Goal: Task Accomplishment & Management: Use online tool/utility

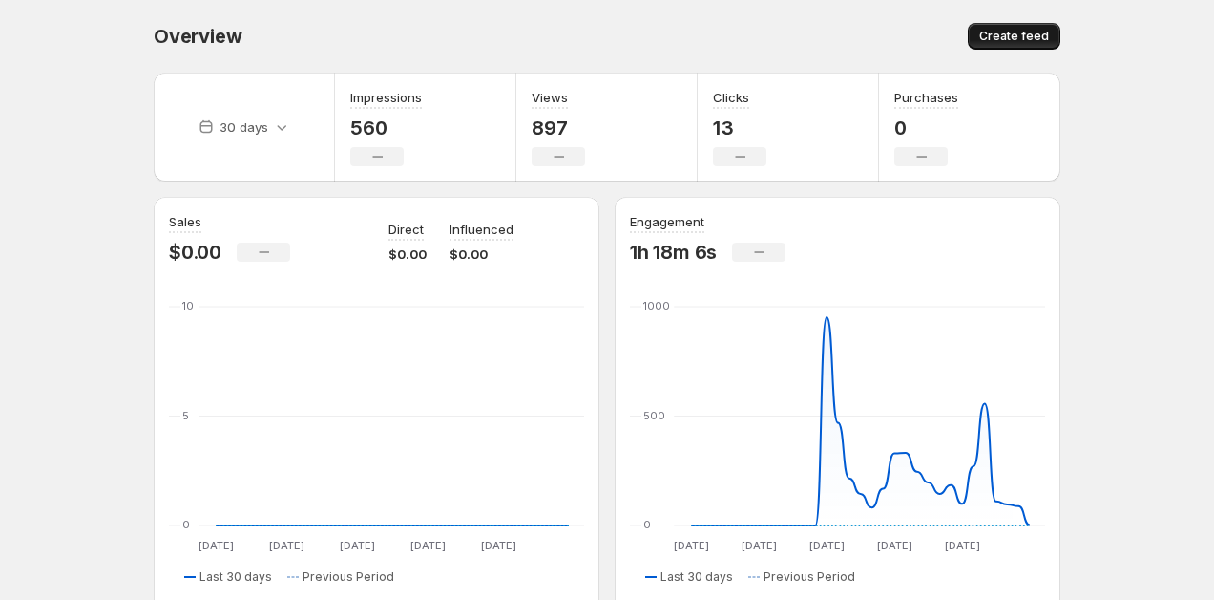
click at [1002, 37] on span "Create feed" at bounding box center [1014, 36] width 70 height 15
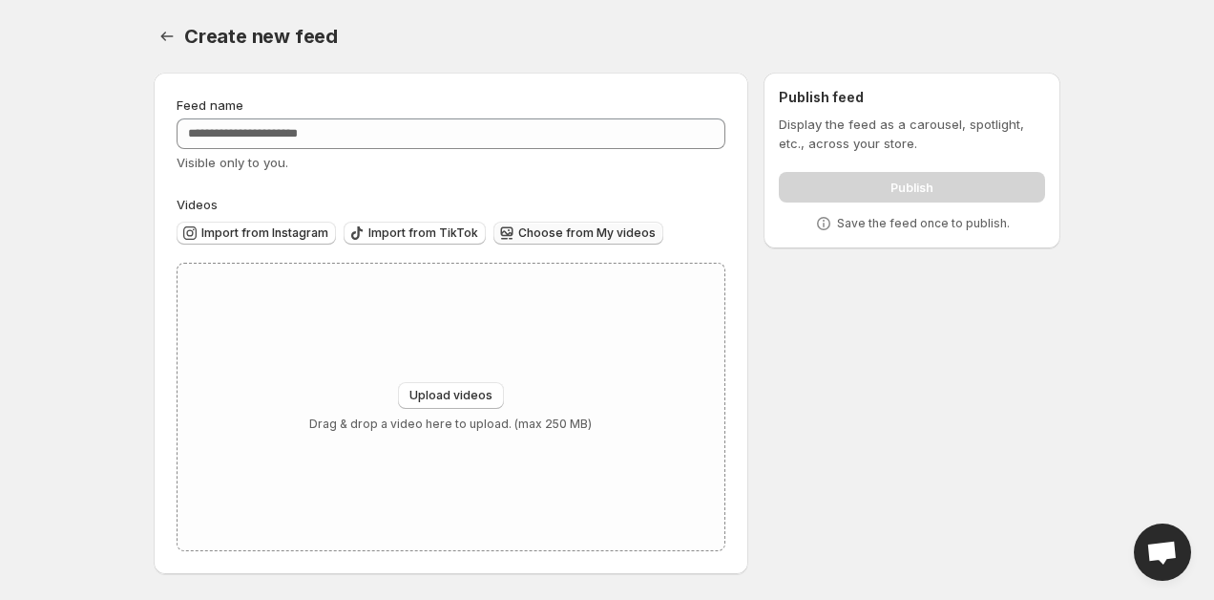
click at [572, 230] on span "Choose from My videos" at bounding box center [586, 232] width 137 height 15
click at [439, 390] on span "Upload videos" at bounding box center [451, 395] width 83 height 15
type input "**********"
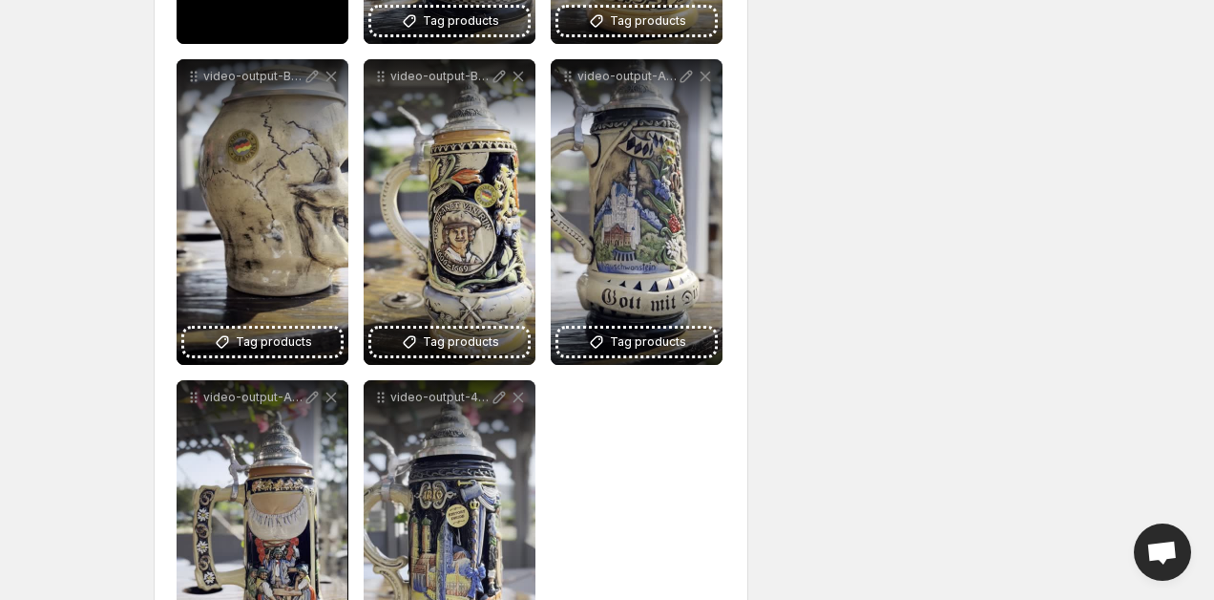
scroll to position [1652, 0]
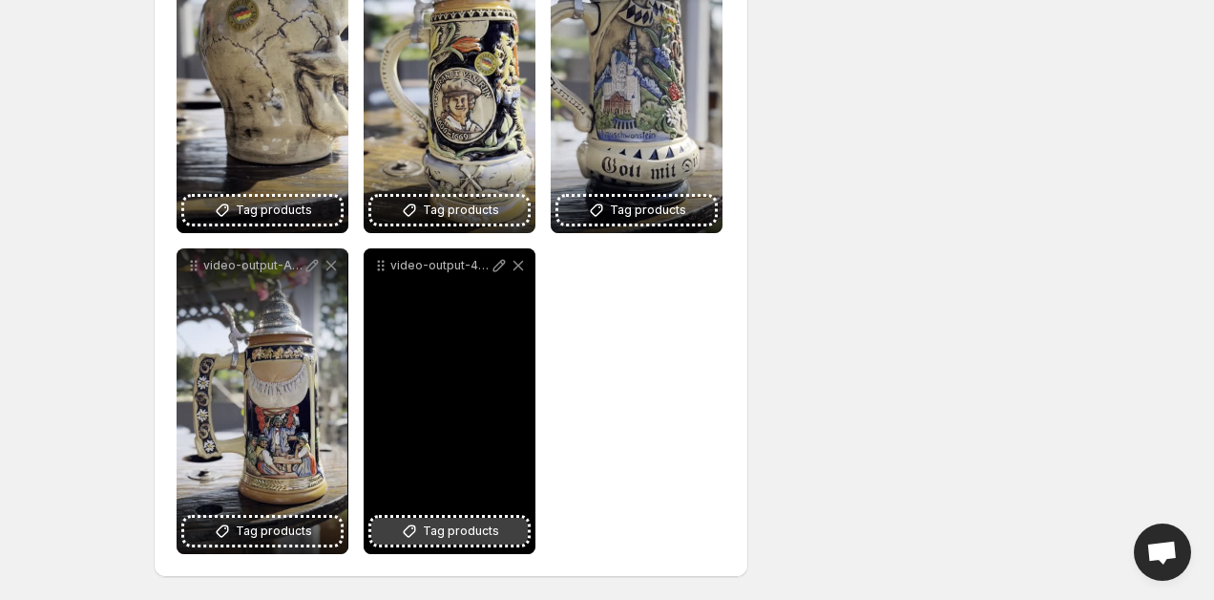
click at [444, 526] on span "Tag products" at bounding box center [461, 530] width 76 height 19
click at [448, 534] on span "Tag products" at bounding box center [461, 530] width 76 height 19
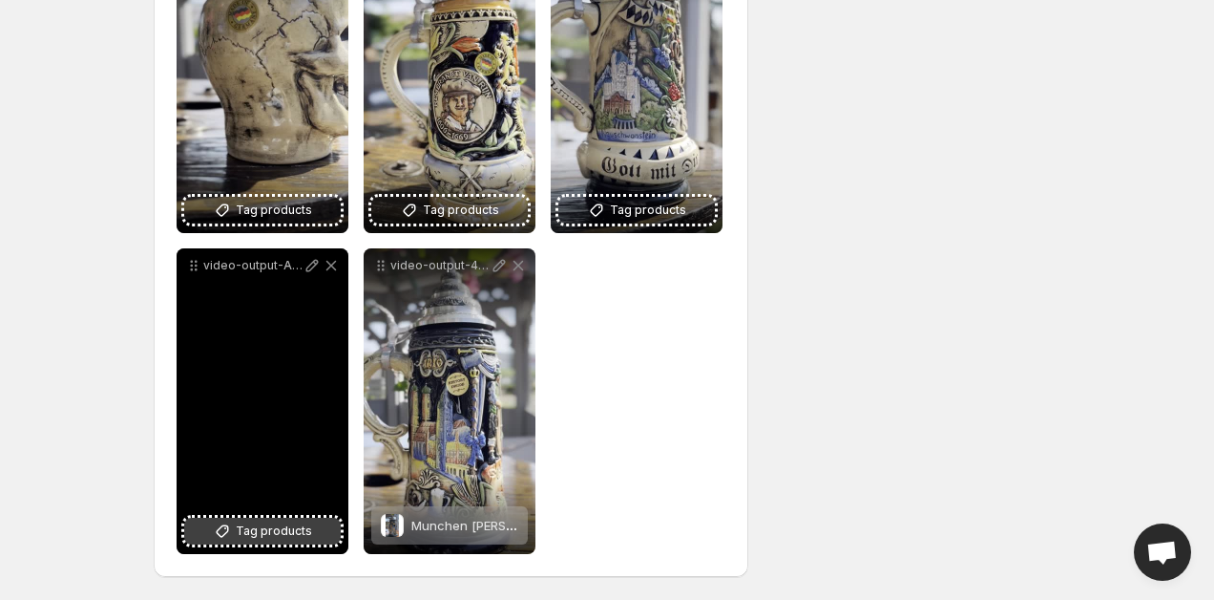
click at [285, 530] on span "Tag products" at bounding box center [274, 530] width 76 height 19
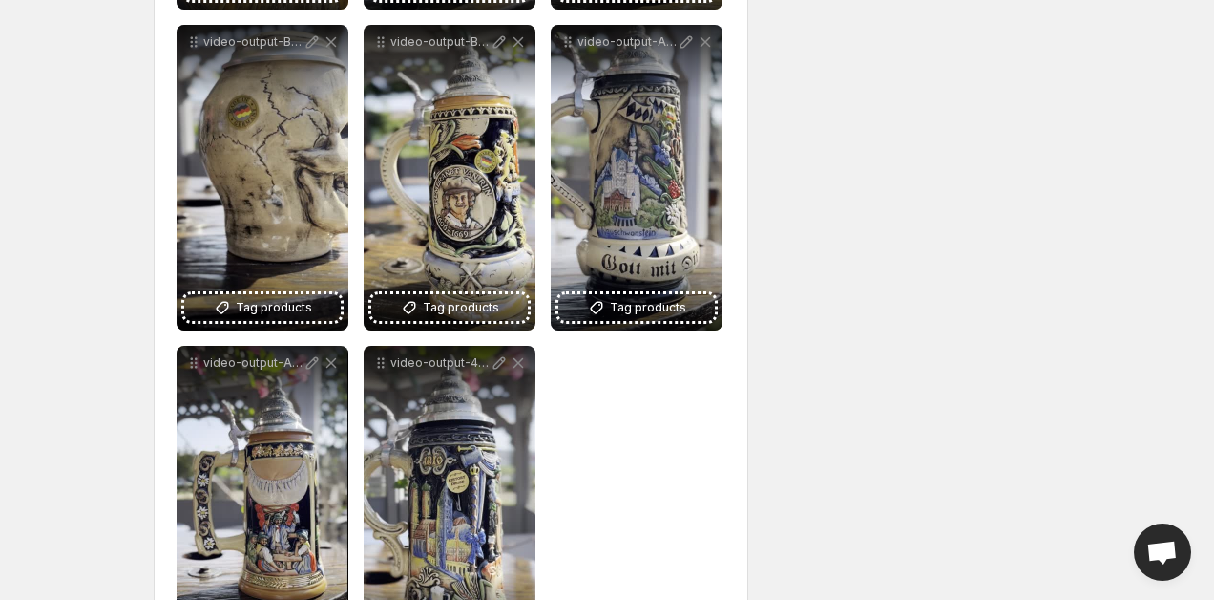
scroll to position [1552, 0]
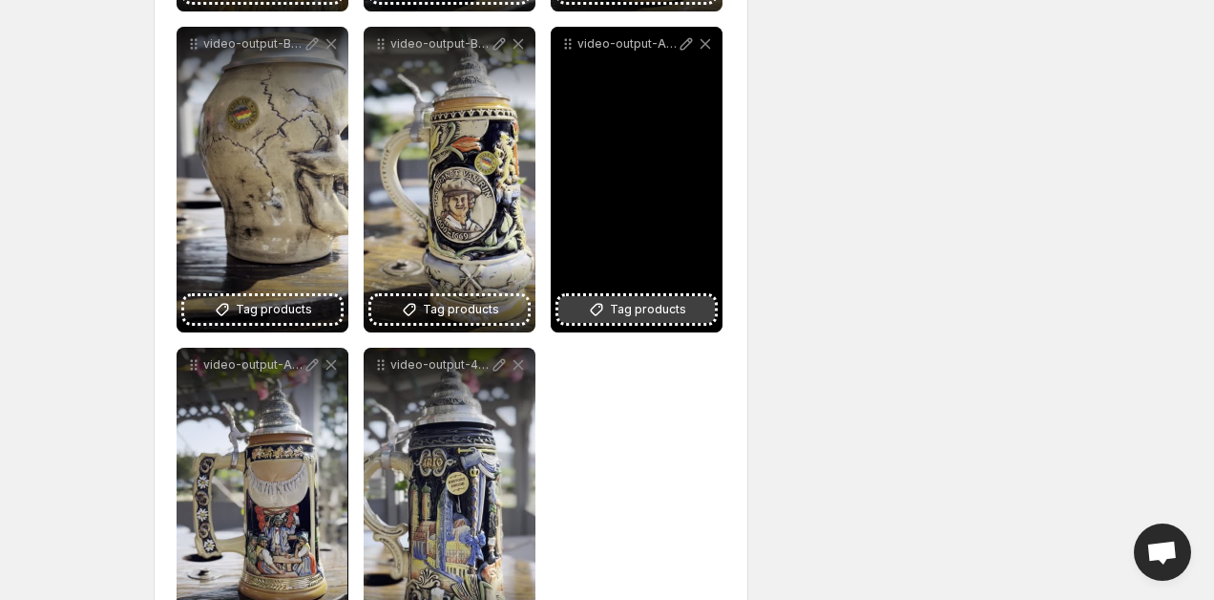
click at [662, 302] on span "Tag products" at bounding box center [648, 309] width 76 height 19
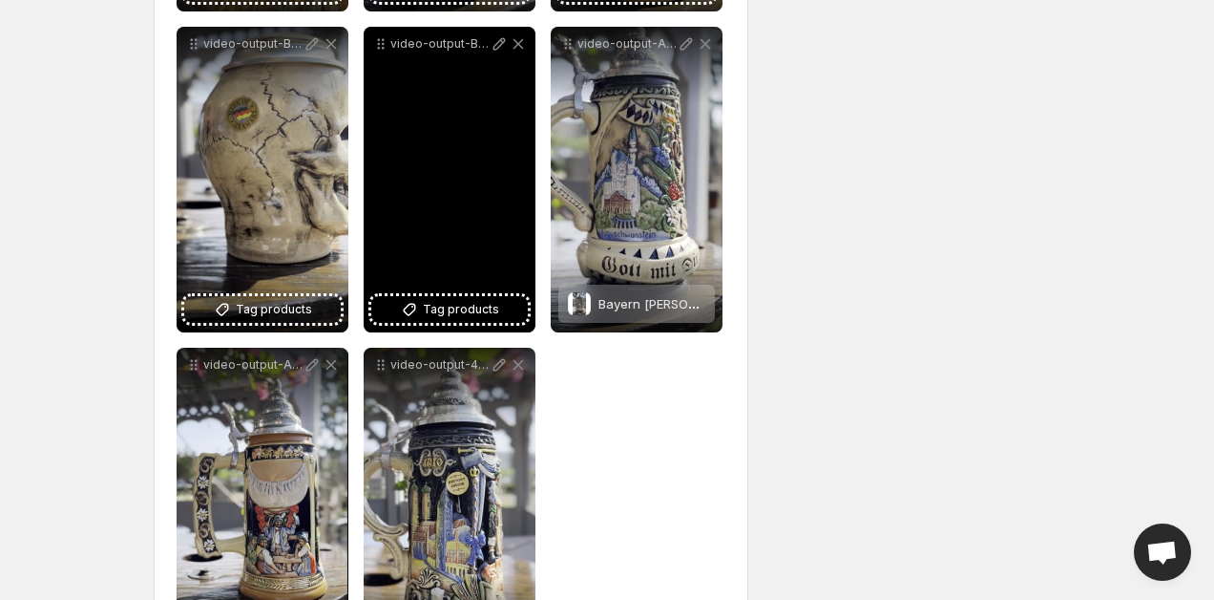
click at [483, 217] on div "video-output-BC2EF837-147F-4F56-A1D2-584DCEA2C399-1" at bounding box center [450, 179] width 172 height 305
click at [476, 305] on span "Tag products" at bounding box center [461, 309] width 76 height 19
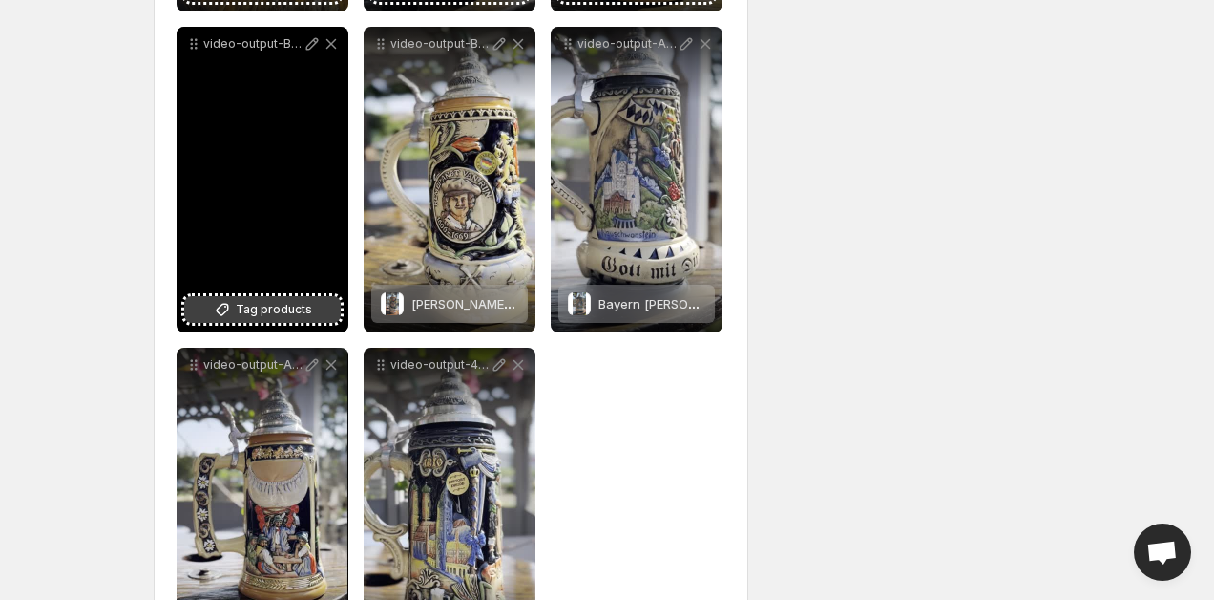
click at [276, 312] on span "Tag products" at bounding box center [274, 309] width 76 height 19
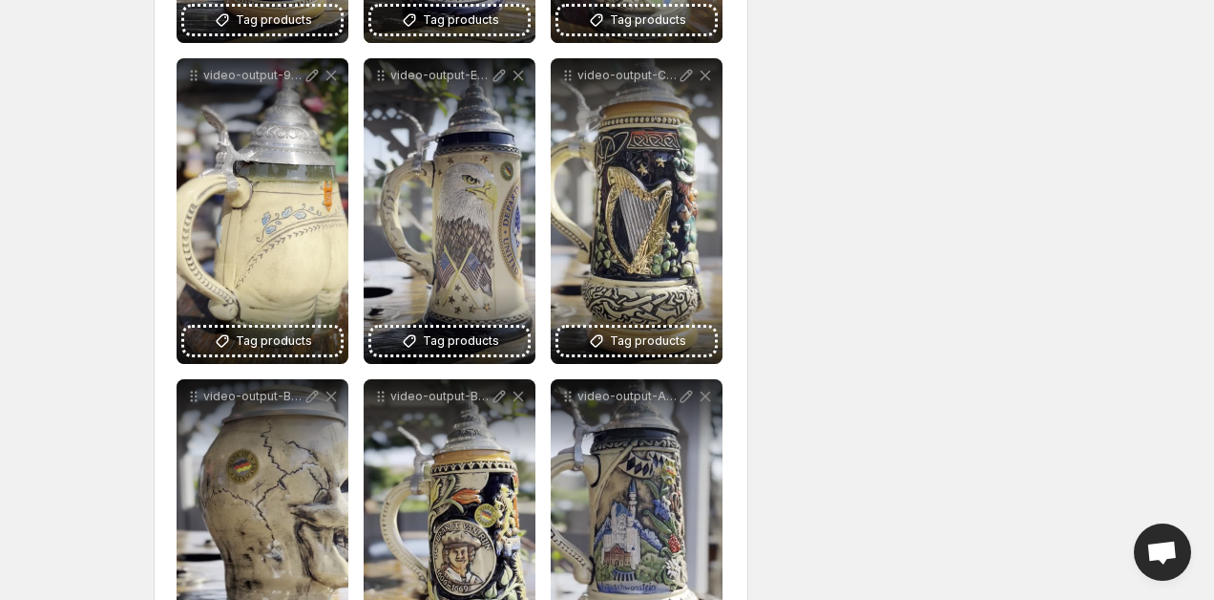
scroll to position [1197, 0]
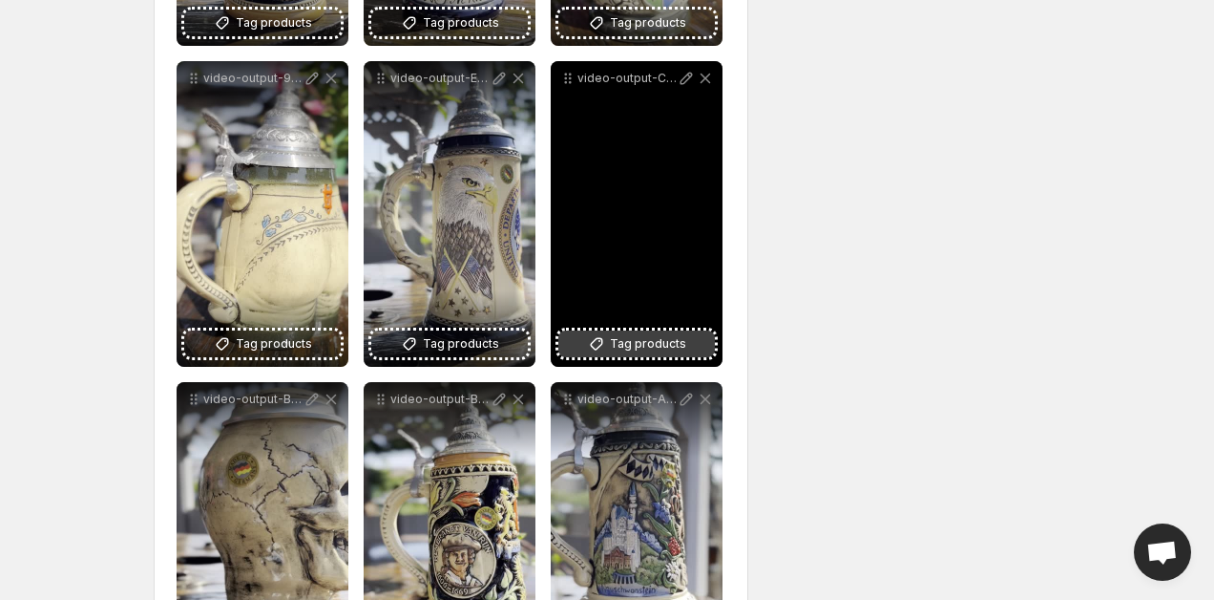
click at [664, 342] on span "Tag products" at bounding box center [648, 343] width 76 height 19
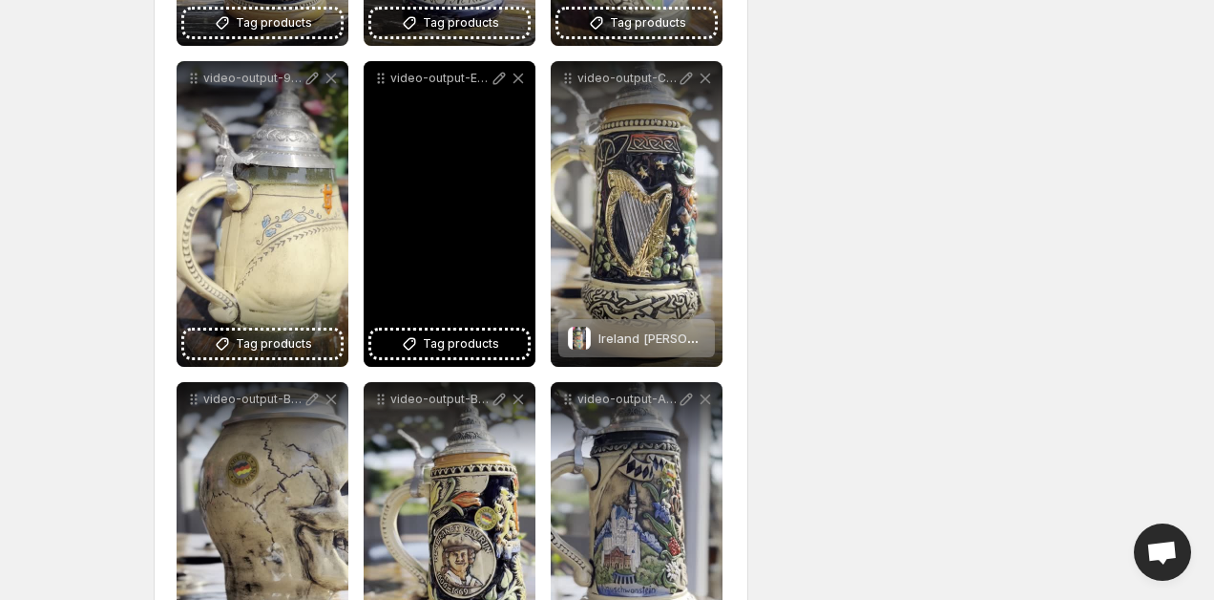
click at [486, 250] on div "video-output-EEE36306-4DF7-4C8B-9AC4-01236EF50751-1" at bounding box center [450, 213] width 172 height 305
click at [469, 334] on button "Tag products" at bounding box center [449, 343] width 157 height 27
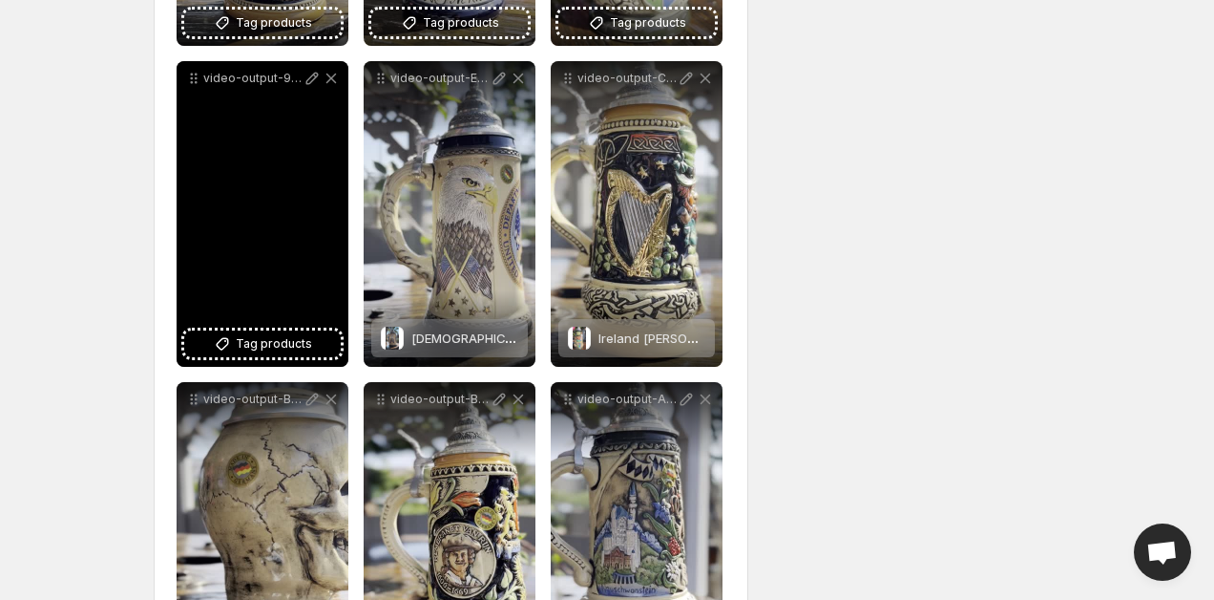
click at [306, 245] on div "video-output-945C87C1-052C-40AC-93DE-E14B80F3891D-1" at bounding box center [263, 213] width 172 height 305
click at [278, 340] on span "Tag products" at bounding box center [274, 343] width 76 height 19
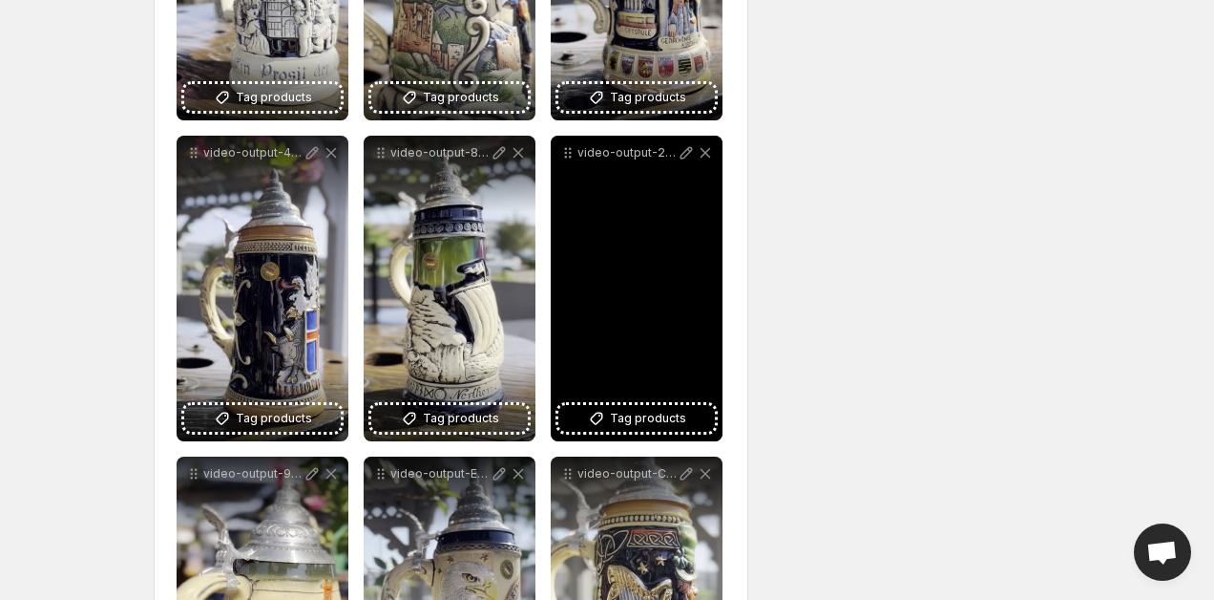
scroll to position [792, 0]
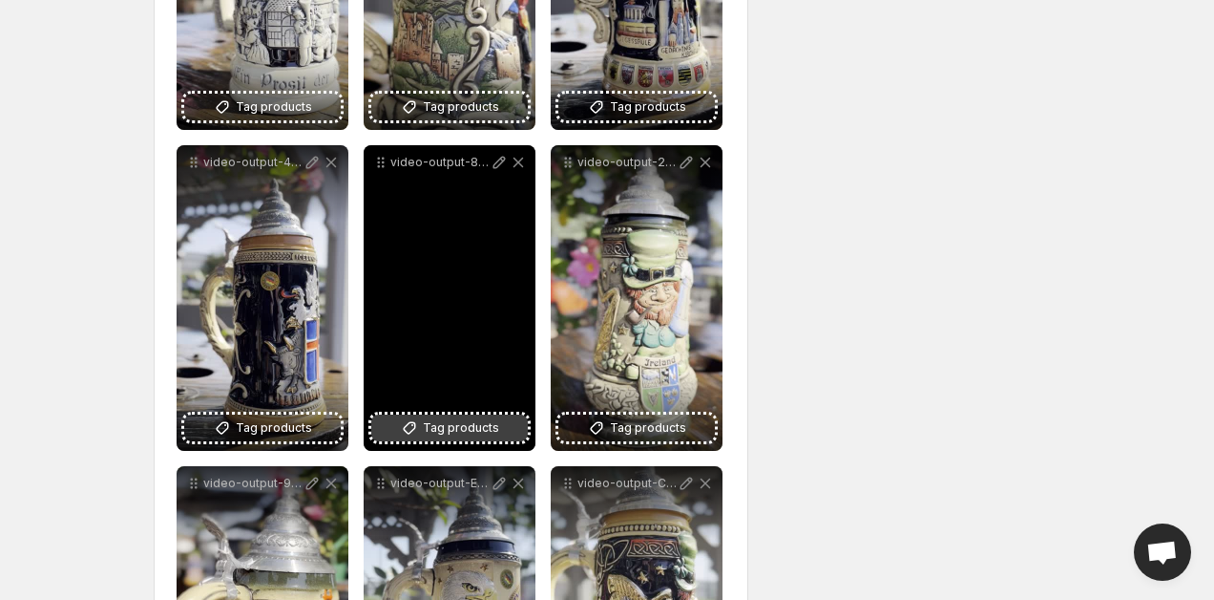
click at [485, 424] on span "Tag products" at bounding box center [461, 427] width 76 height 19
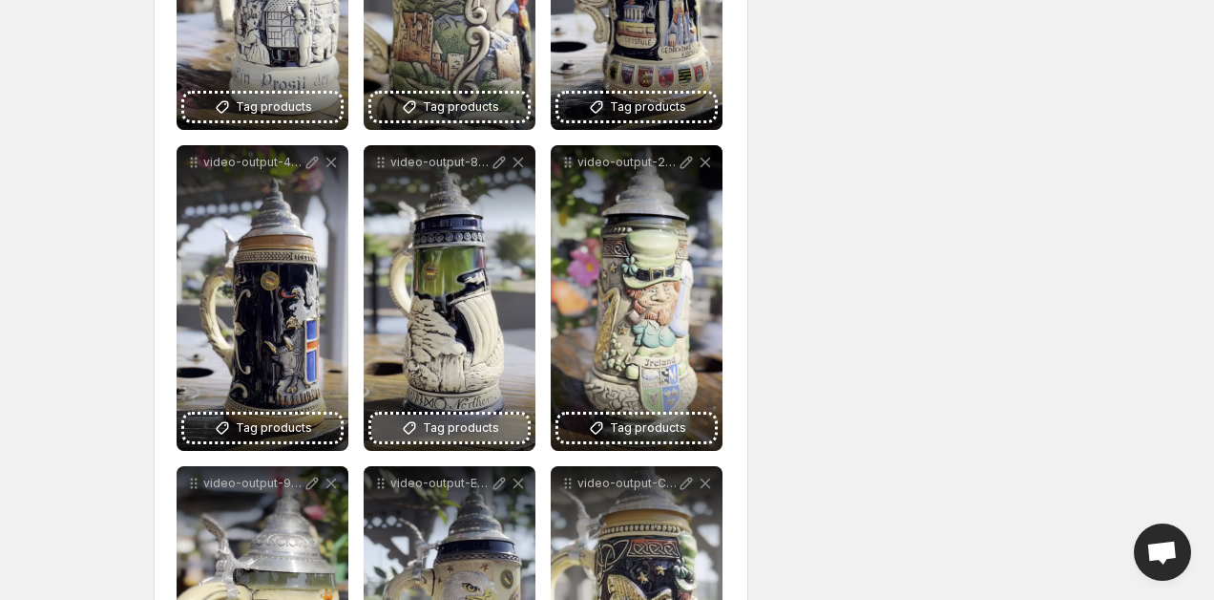
click at [674, 435] on span "Tag products" at bounding box center [648, 427] width 76 height 19
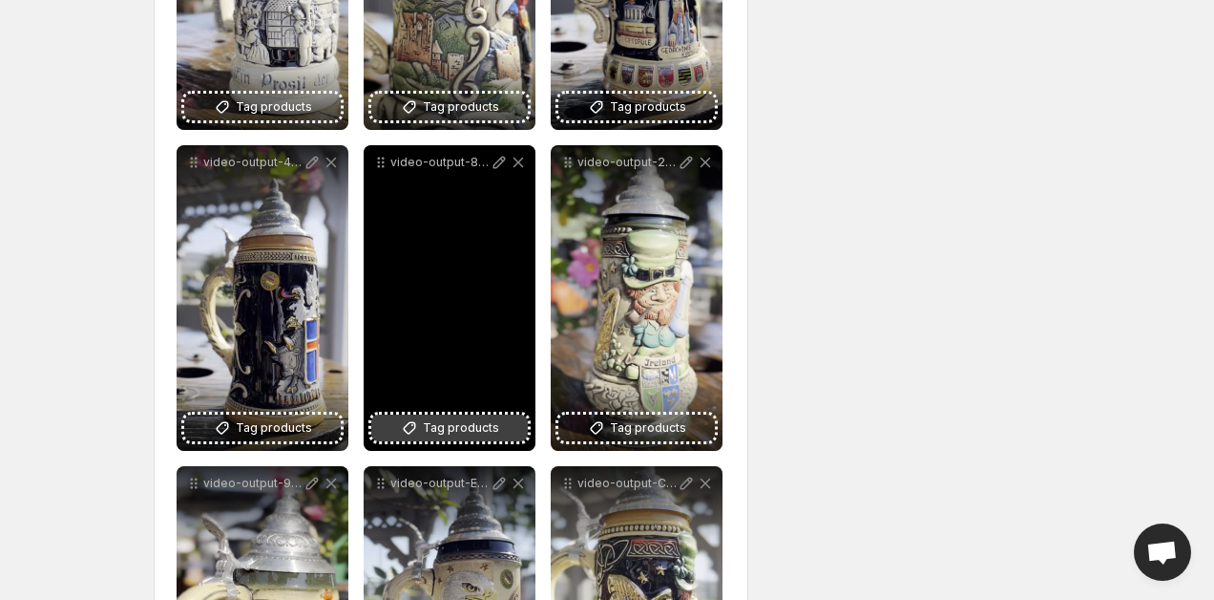
click at [465, 428] on span "Tag products" at bounding box center [461, 427] width 76 height 19
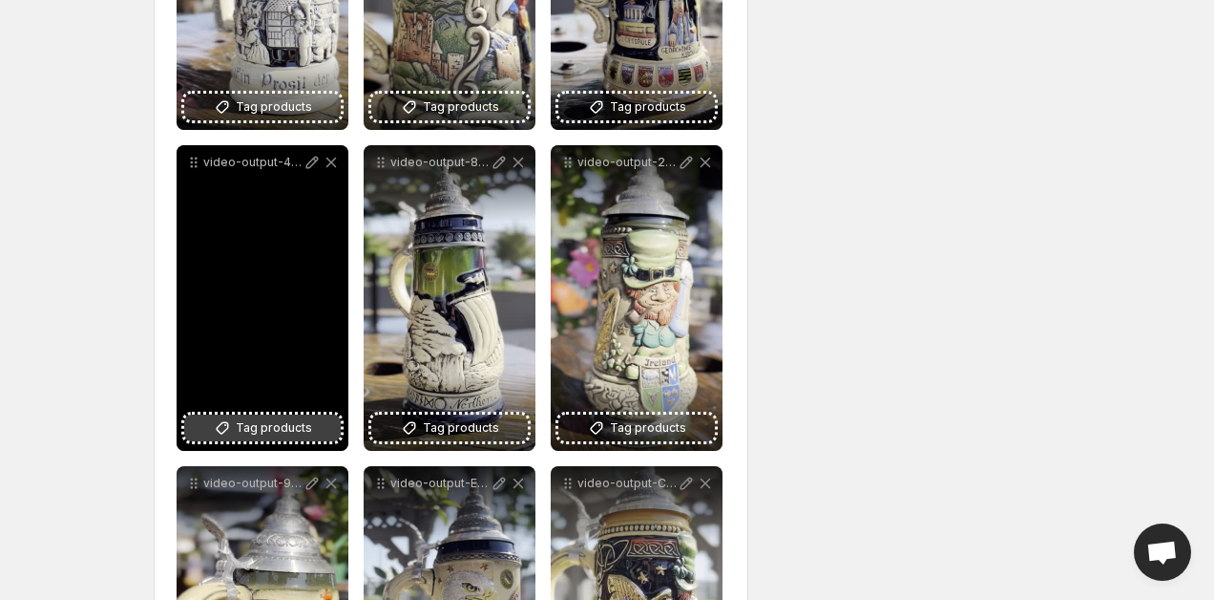
click at [273, 431] on span "Tag products" at bounding box center [274, 427] width 76 height 19
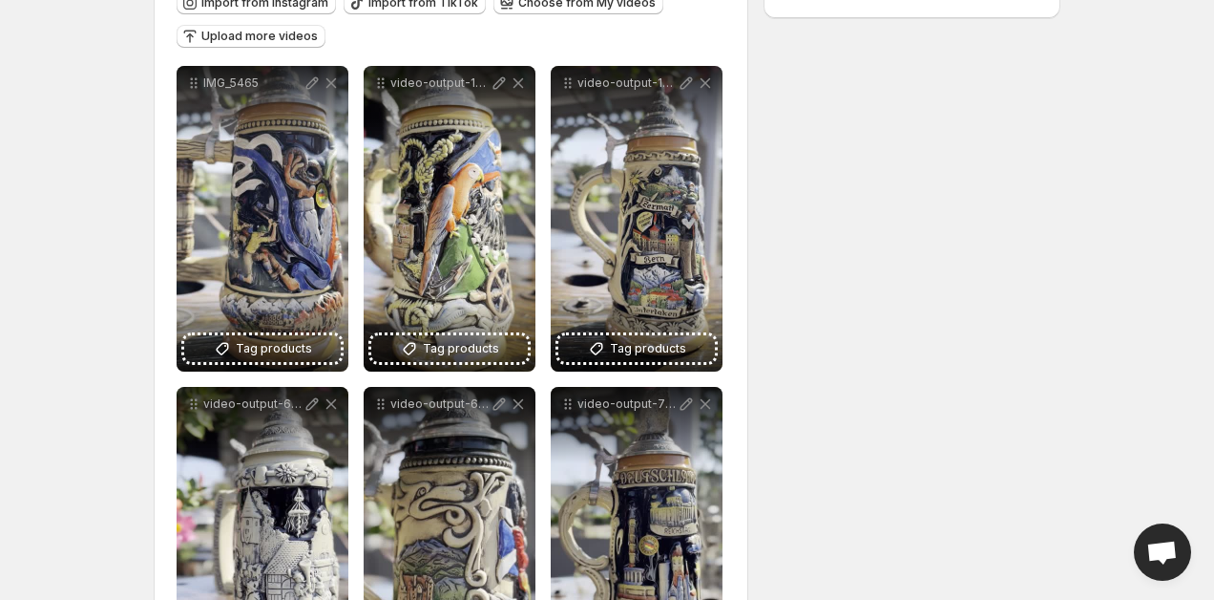
scroll to position [627, 0]
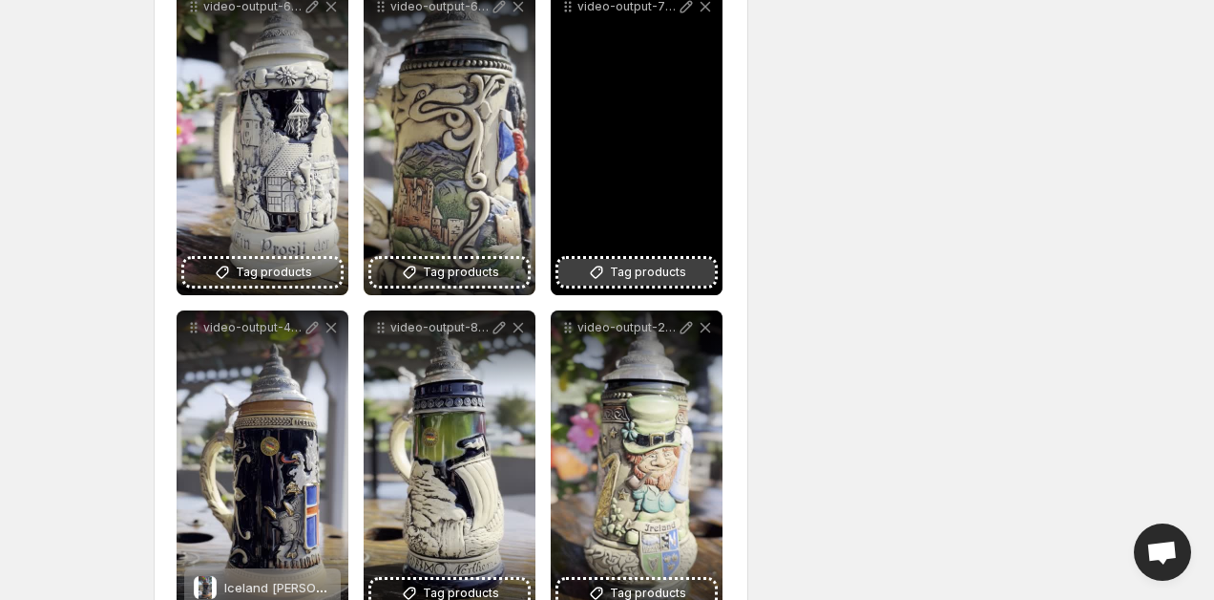
click at [645, 271] on span "Tag products" at bounding box center [648, 272] width 76 height 19
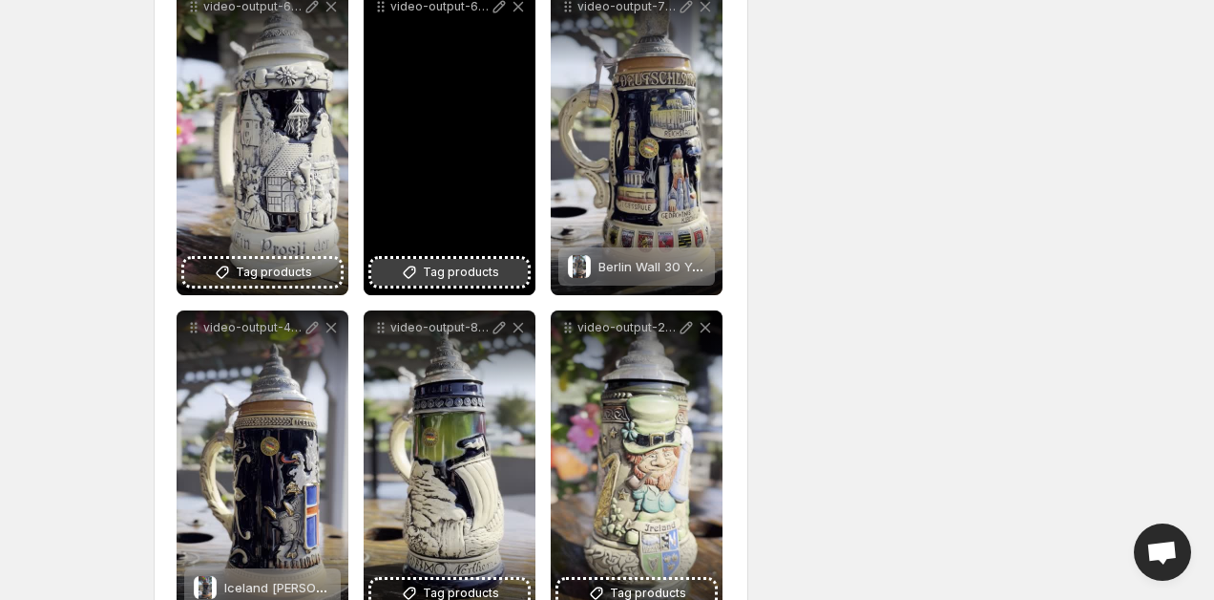
click at [442, 271] on span "Tag products" at bounding box center [461, 272] width 76 height 19
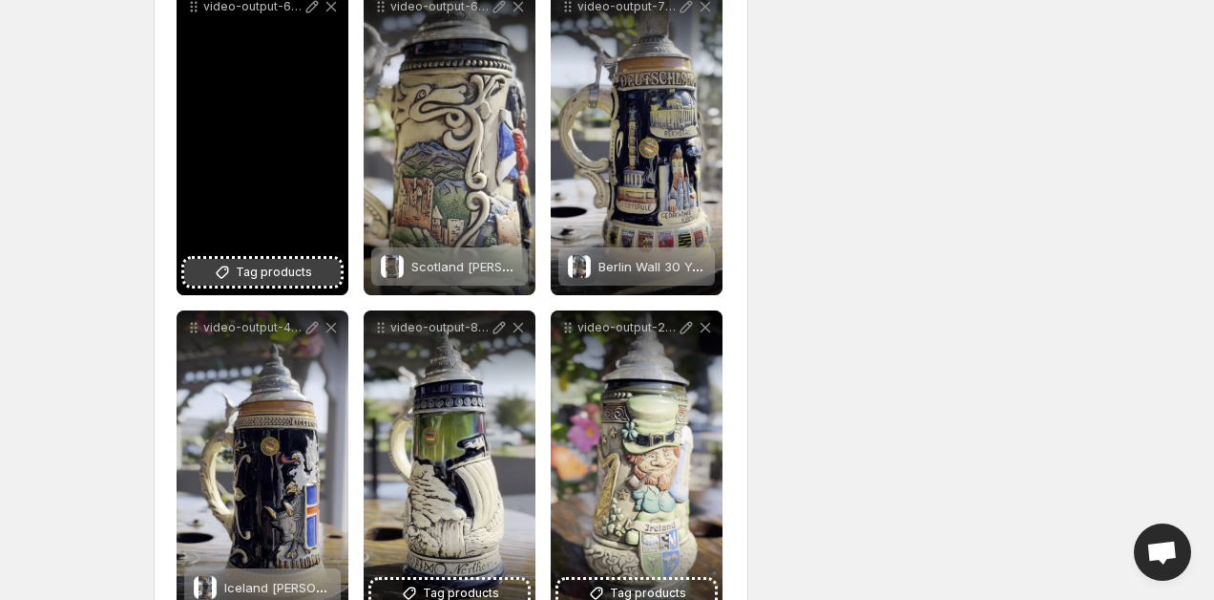
click at [264, 267] on span "Tag products" at bounding box center [274, 272] width 76 height 19
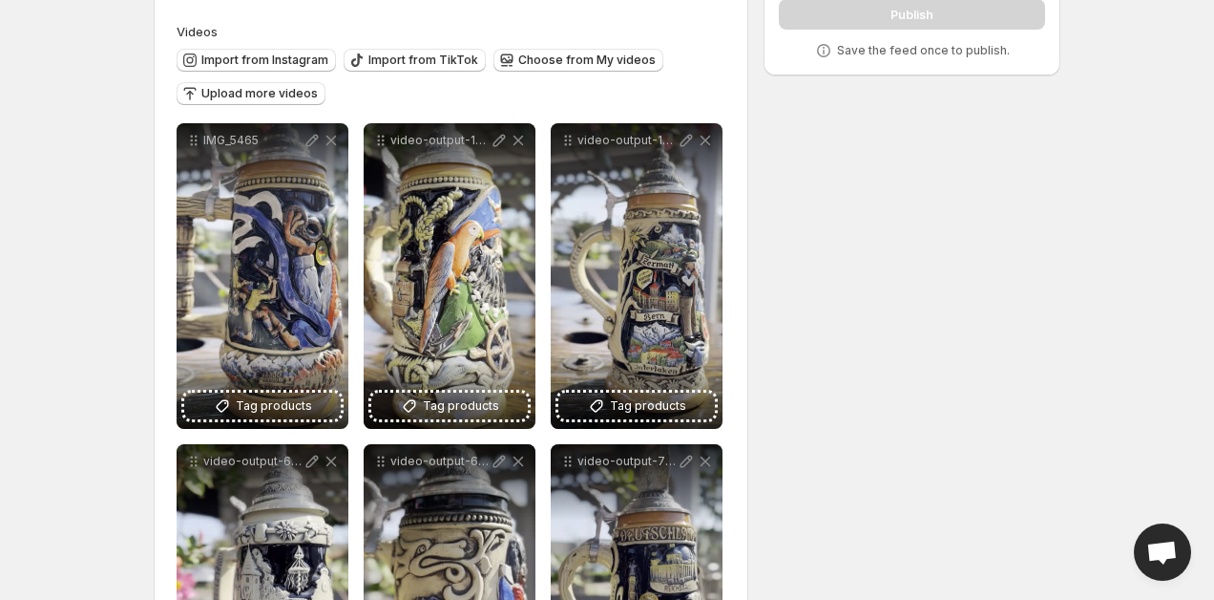
scroll to position [186, 0]
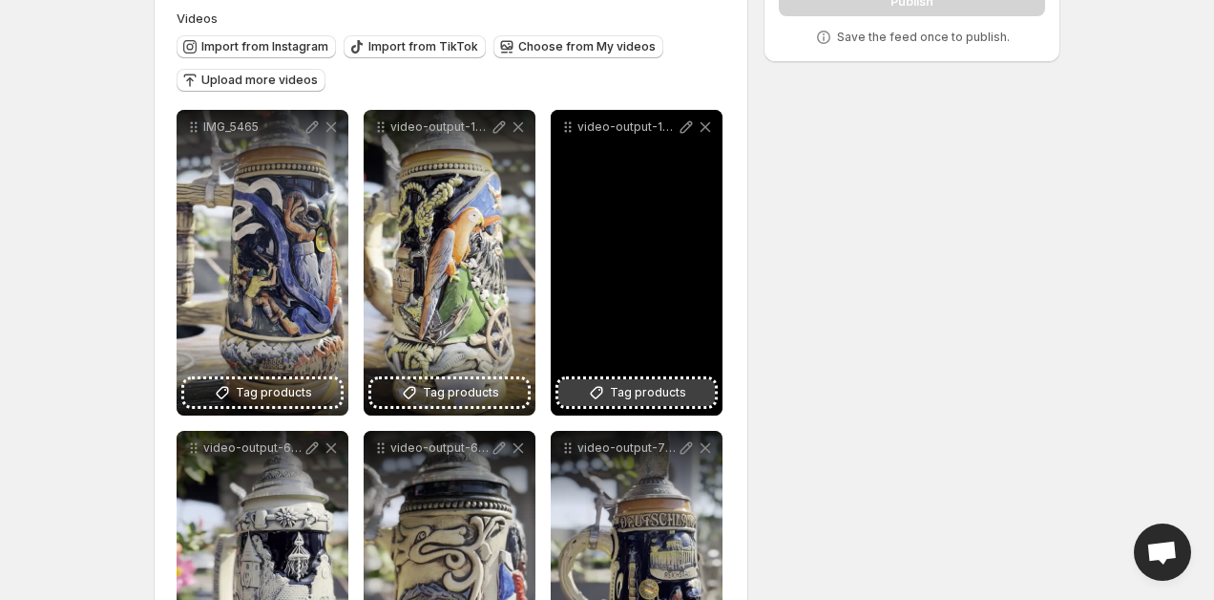
click at [644, 391] on span "Tag products" at bounding box center [648, 392] width 76 height 19
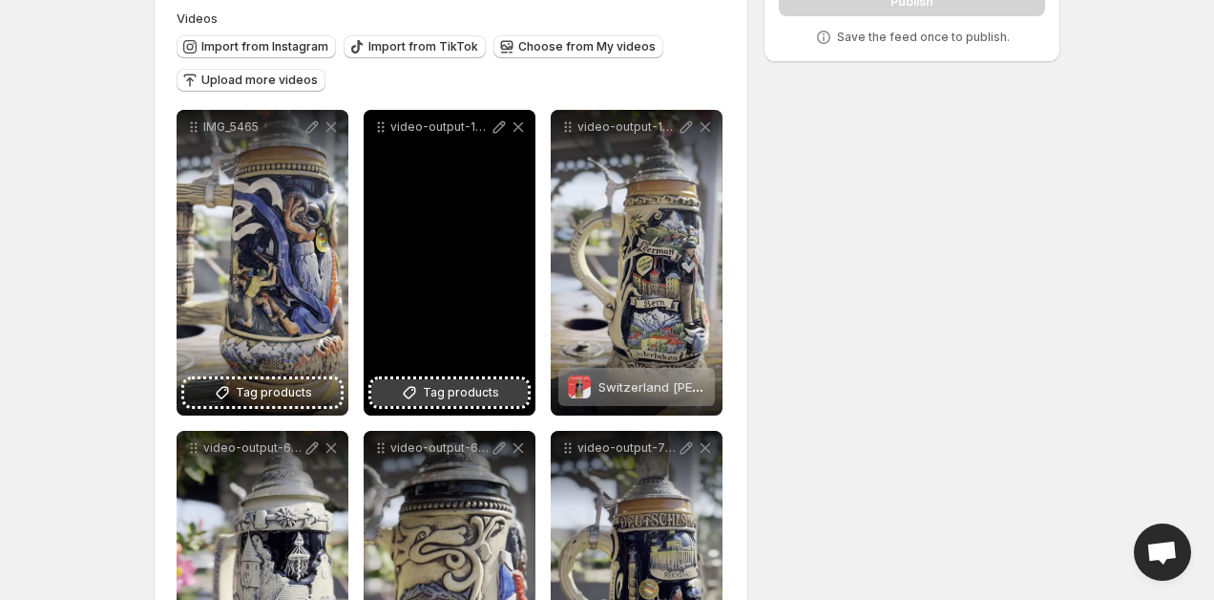
click at [449, 392] on span "Tag products" at bounding box center [461, 392] width 76 height 19
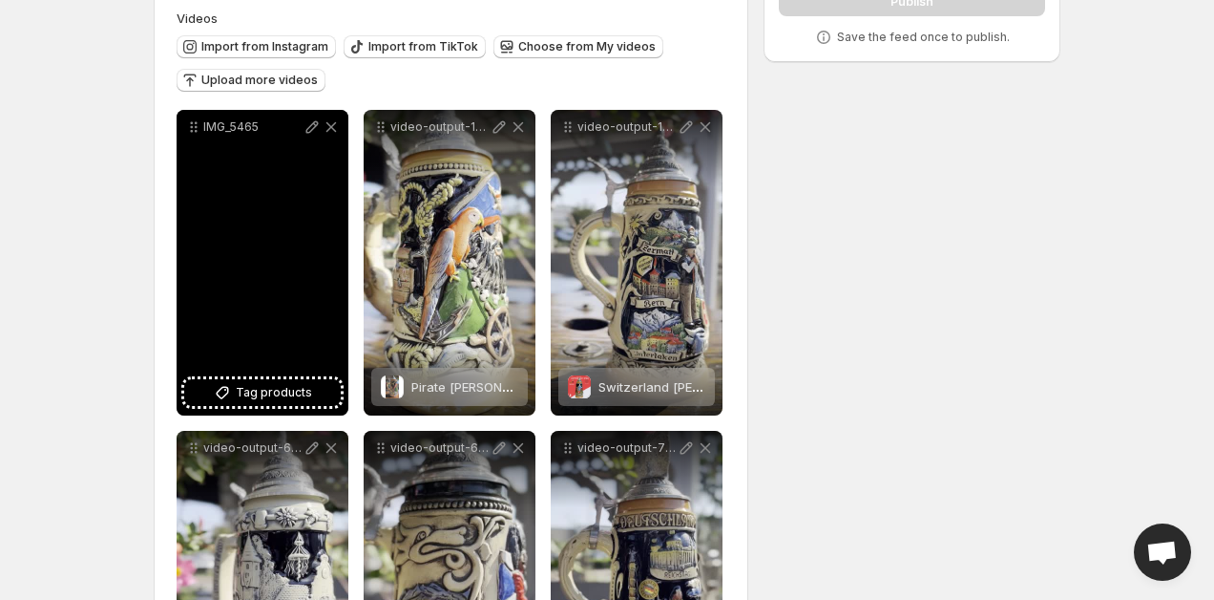
click at [295, 318] on div "IMG_5465" at bounding box center [263, 262] width 172 height 305
click at [285, 398] on span "Tag products" at bounding box center [274, 392] width 76 height 19
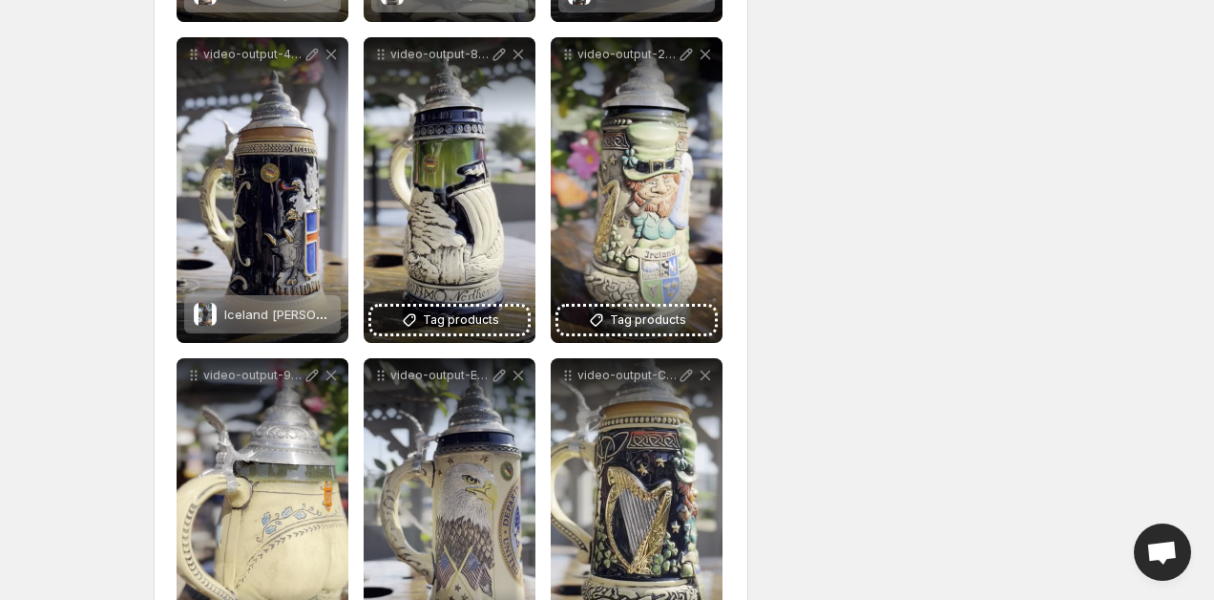
scroll to position [920, 0]
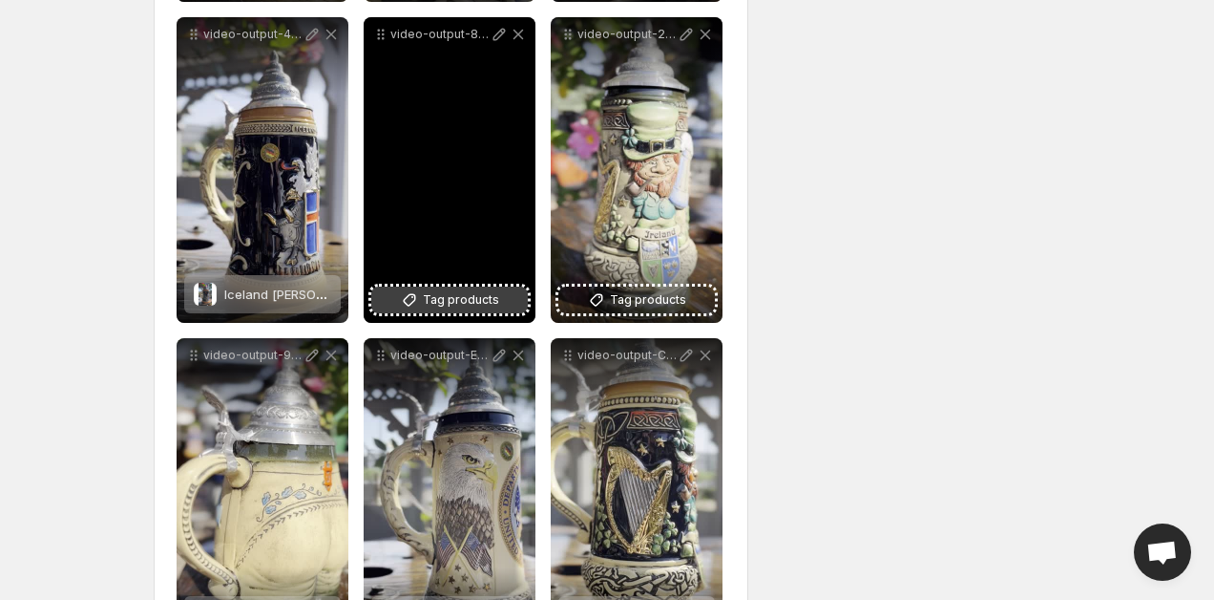
click at [448, 300] on span "Tag products" at bounding box center [461, 299] width 76 height 19
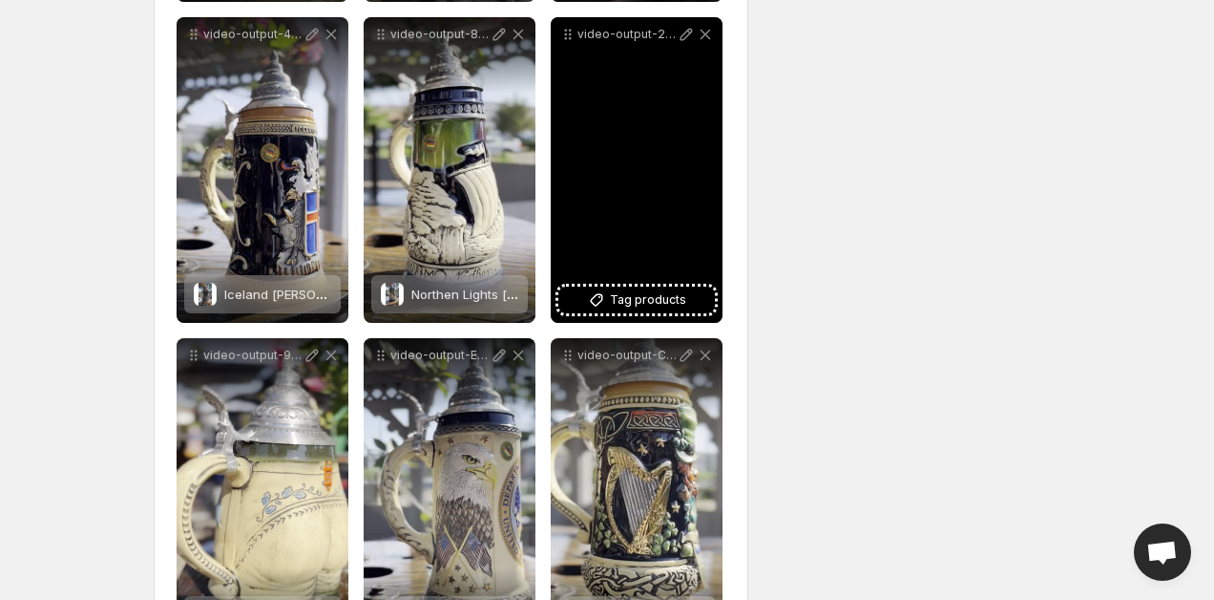
click at [709, 34] on icon at bounding box center [705, 34] width 19 height 19
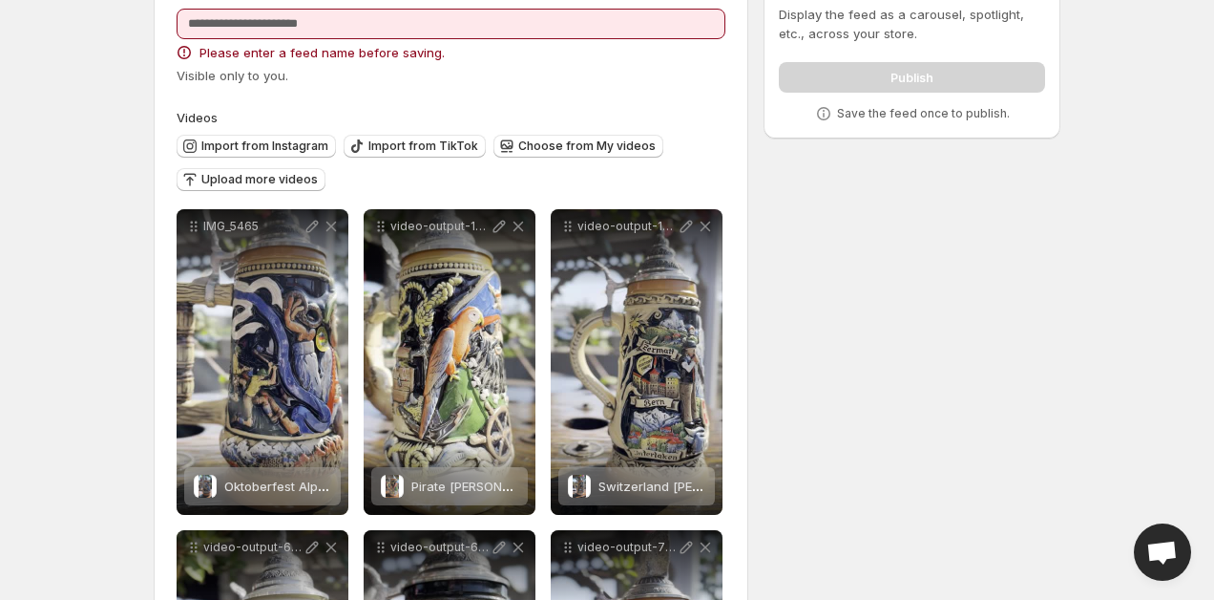
scroll to position [0, 0]
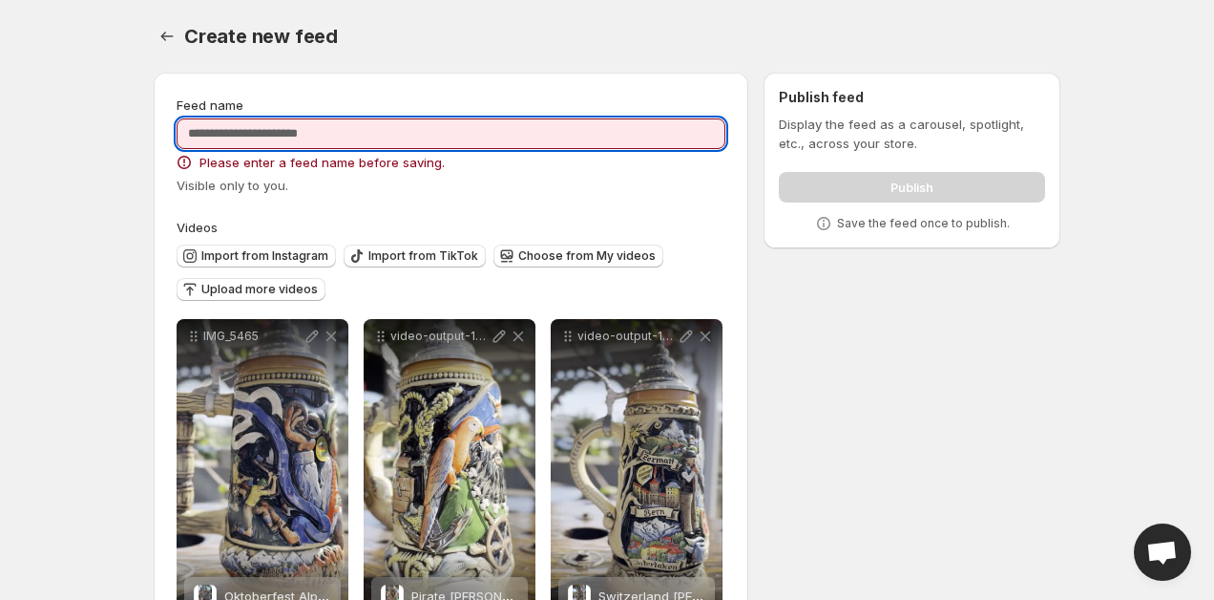
click at [425, 140] on input "Feed name" at bounding box center [451, 133] width 549 height 31
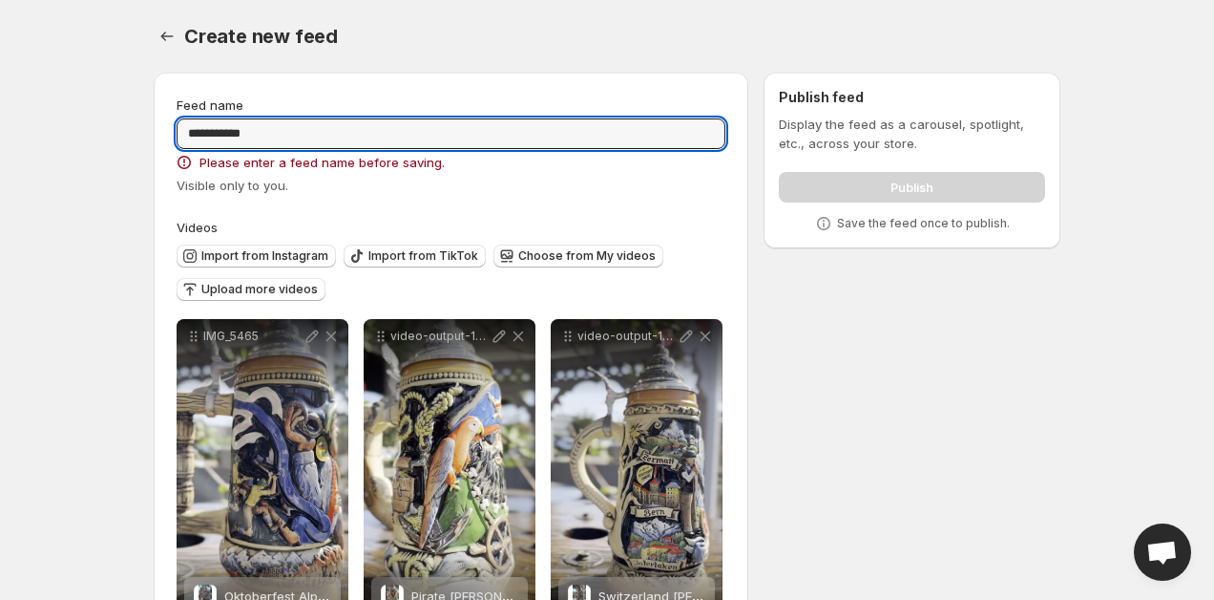
type input "**********"
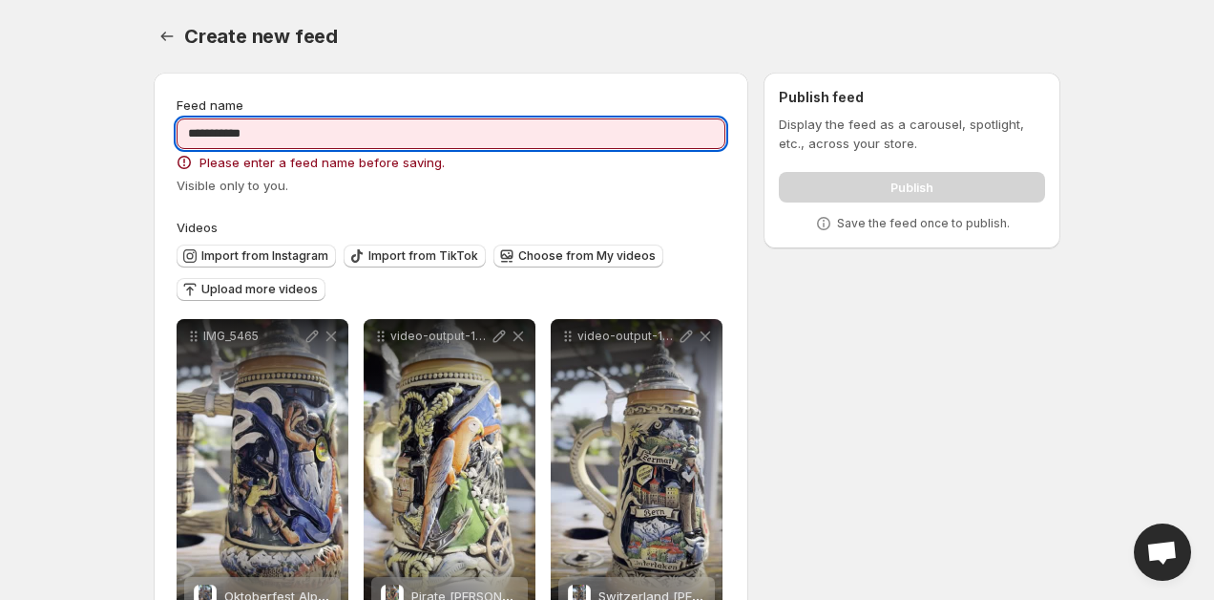
click at [663, 27] on div "Create new feed" at bounding box center [622, 36] width 876 height 27
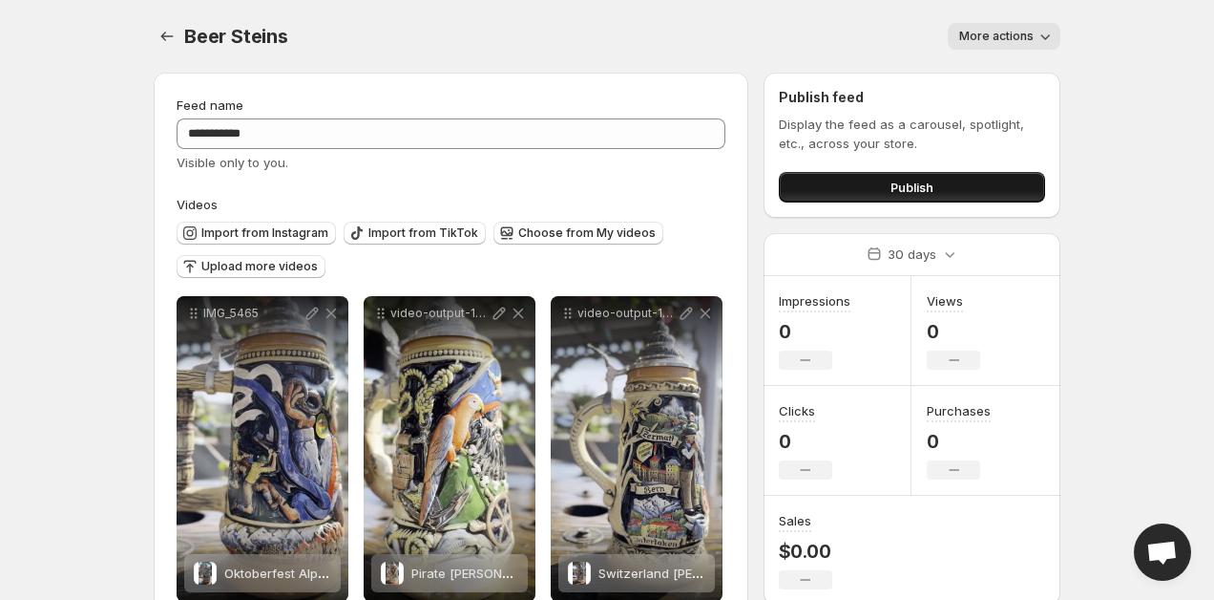
click at [921, 187] on span "Publish" at bounding box center [912, 187] width 43 height 19
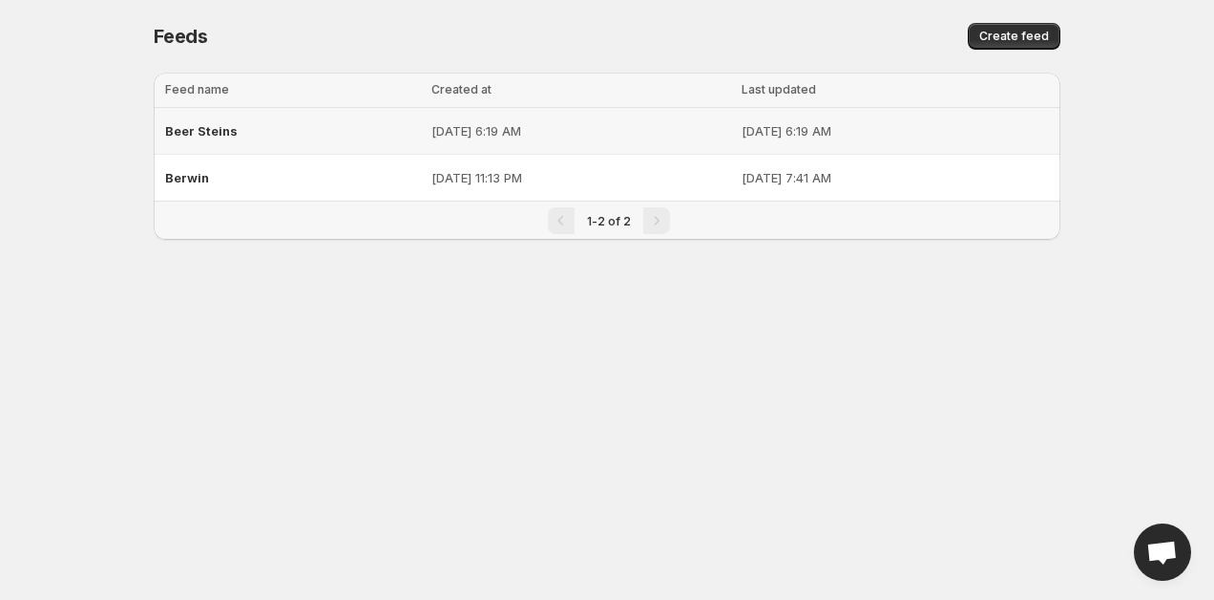
click at [213, 127] on span "Beer Steins" at bounding box center [201, 130] width 73 height 15
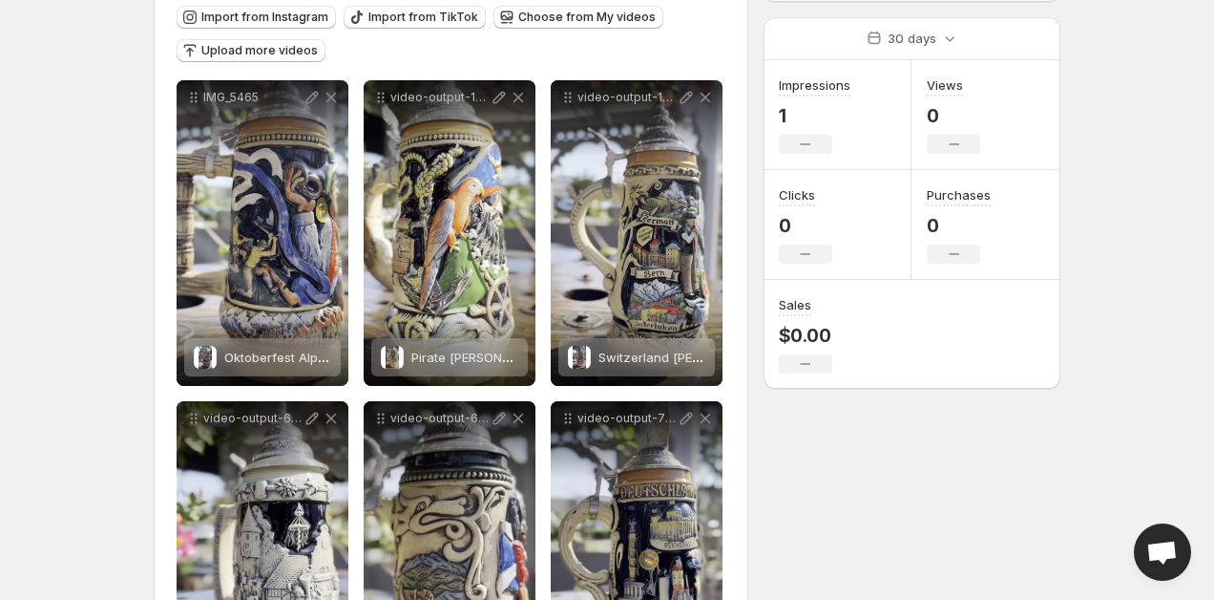
scroll to position [158, 0]
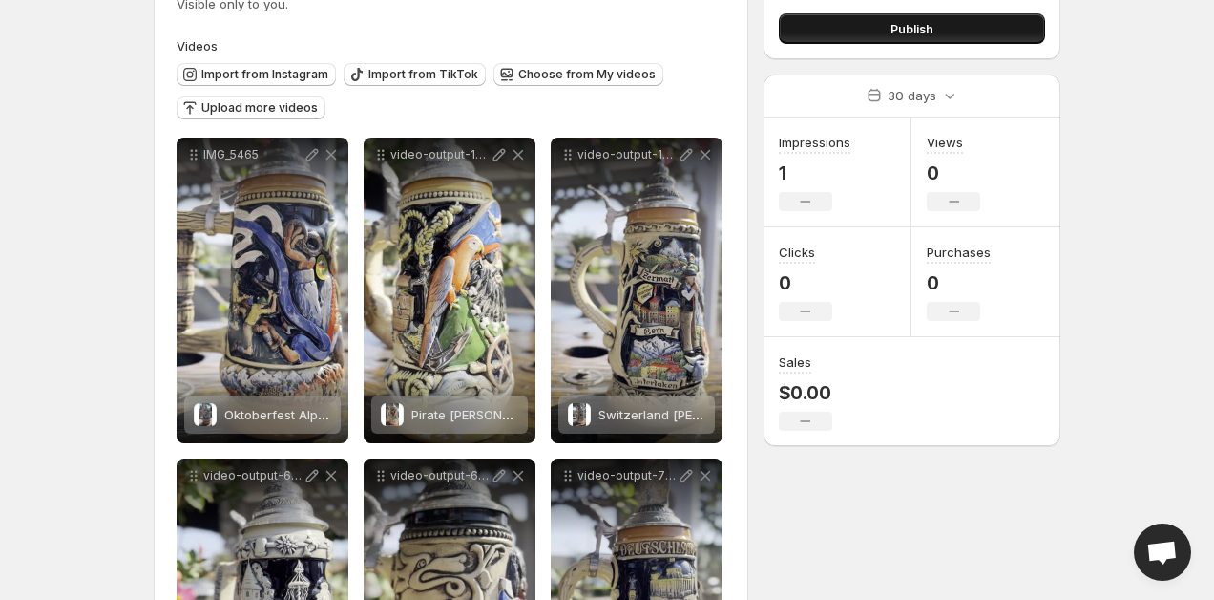
click at [902, 27] on span "Publish" at bounding box center [912, 28] width 43 height 19
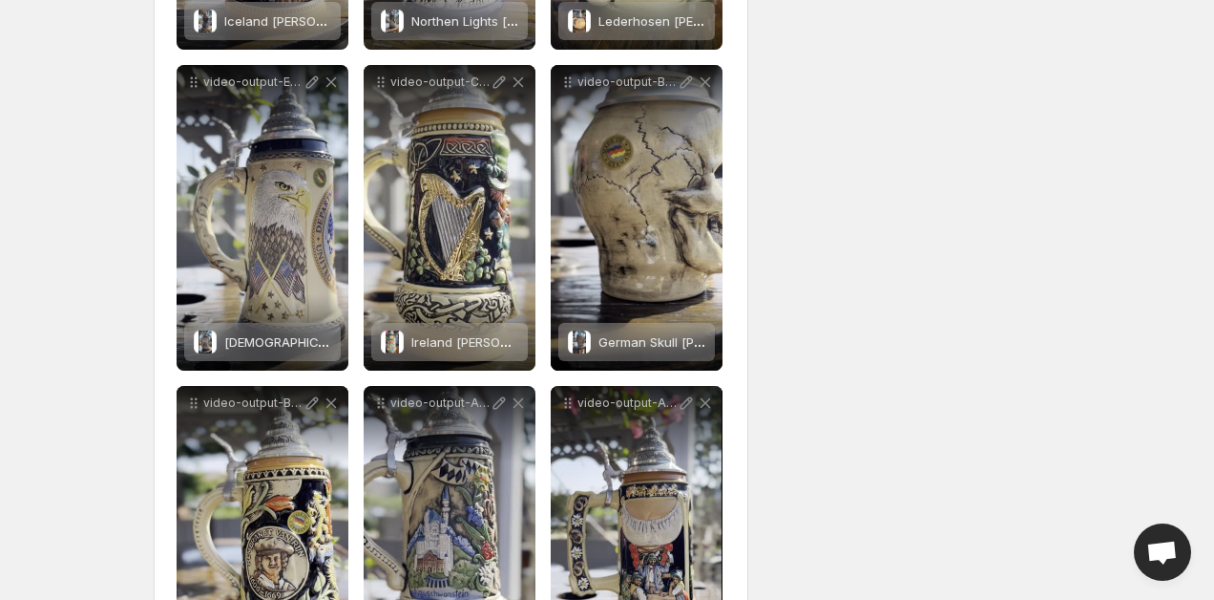
scroll to position [1194, 0]
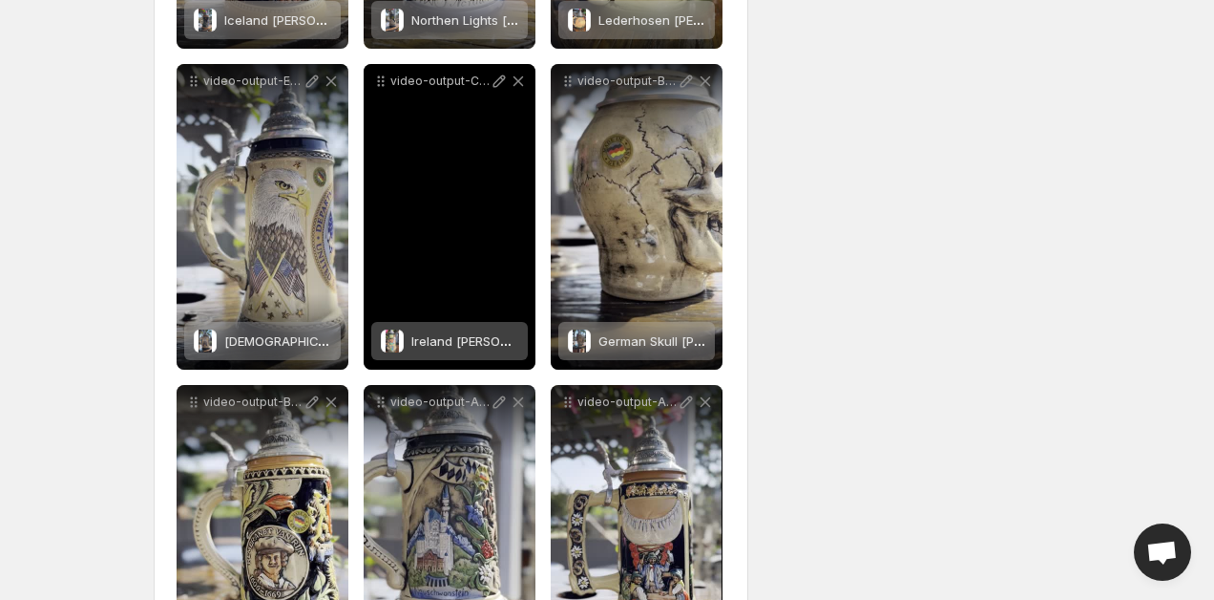
click at [462, 350] on div "Ireland Stein 0.5 L" at bounding box center [464, 341] width 107 height 38
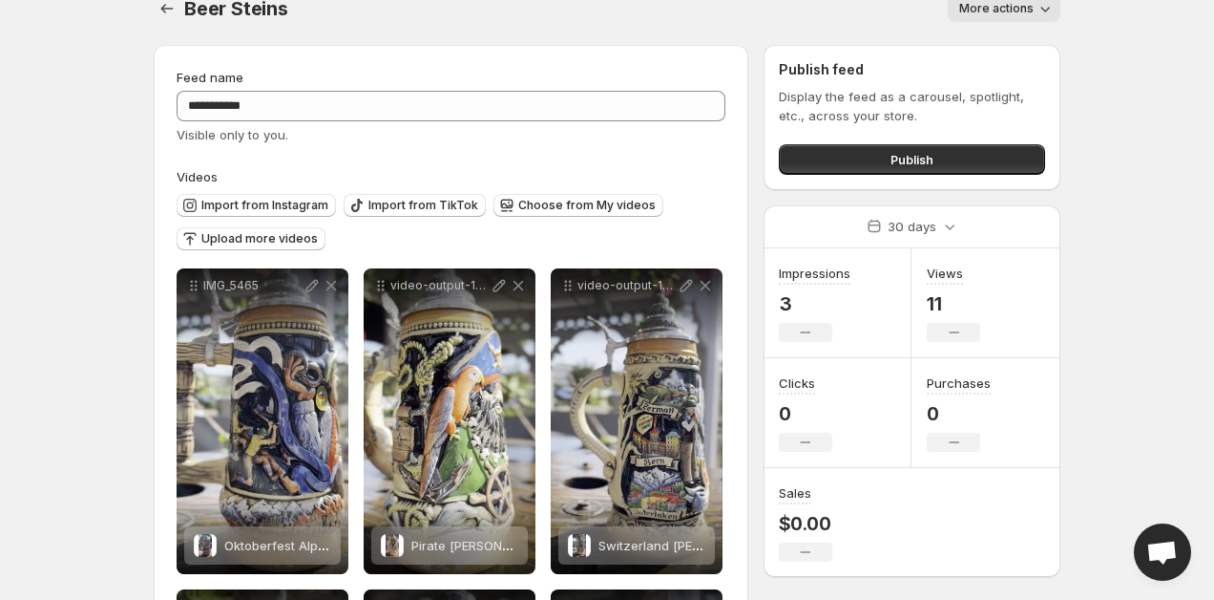
scroll to position [0, 0]
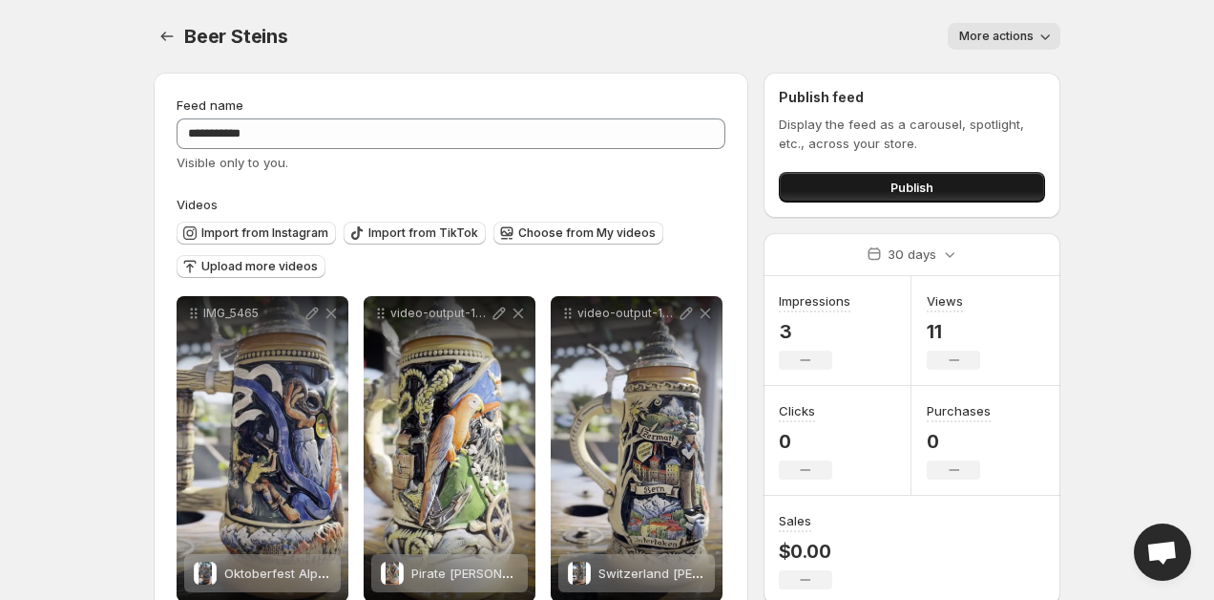
click at [841, 186] on button "Publish" at bounding box center [912, 187] width 266 height 31
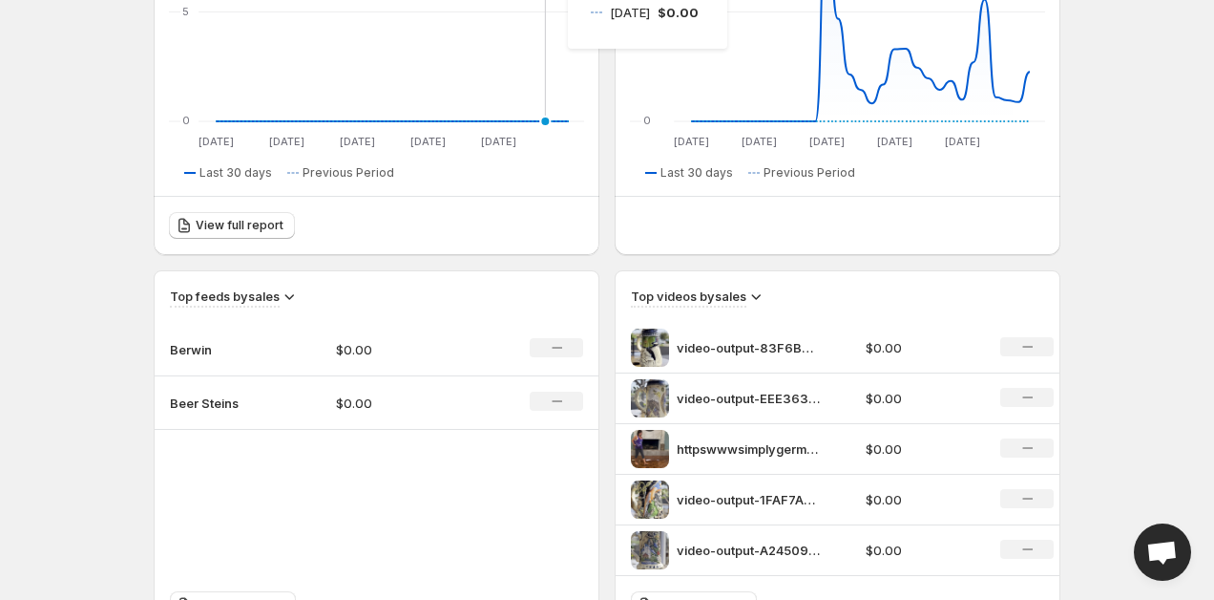
scroll to position [864, 0]
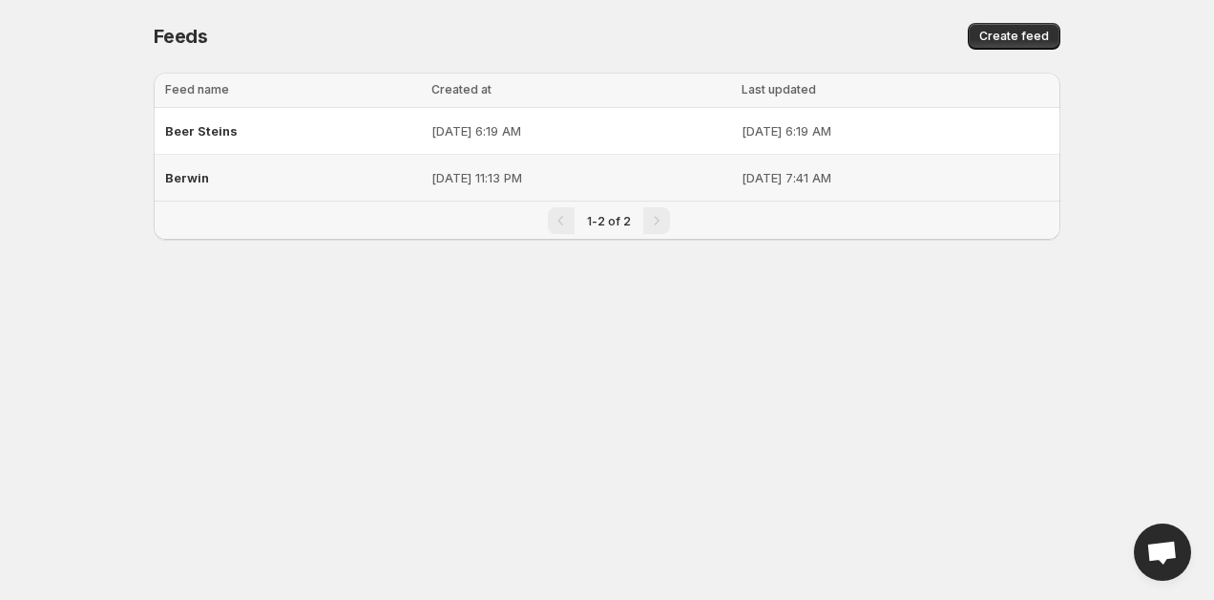
click at [197, 180] on span "Berwin" at bounding box center [187, 177] width 44 height 15
click at [208, 131] on span "Beer Steins" at bounding box center [201, 130] width 73 height 15
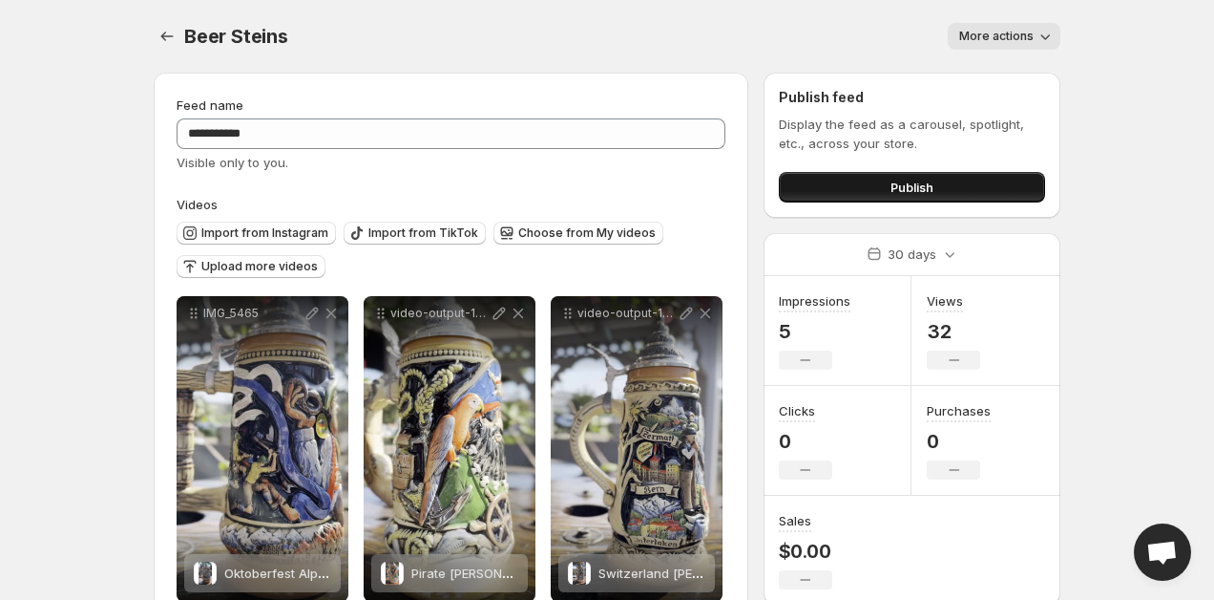
click at [873, 190] on button "Publish" at bounding box center [912, 187] width 266 height 31
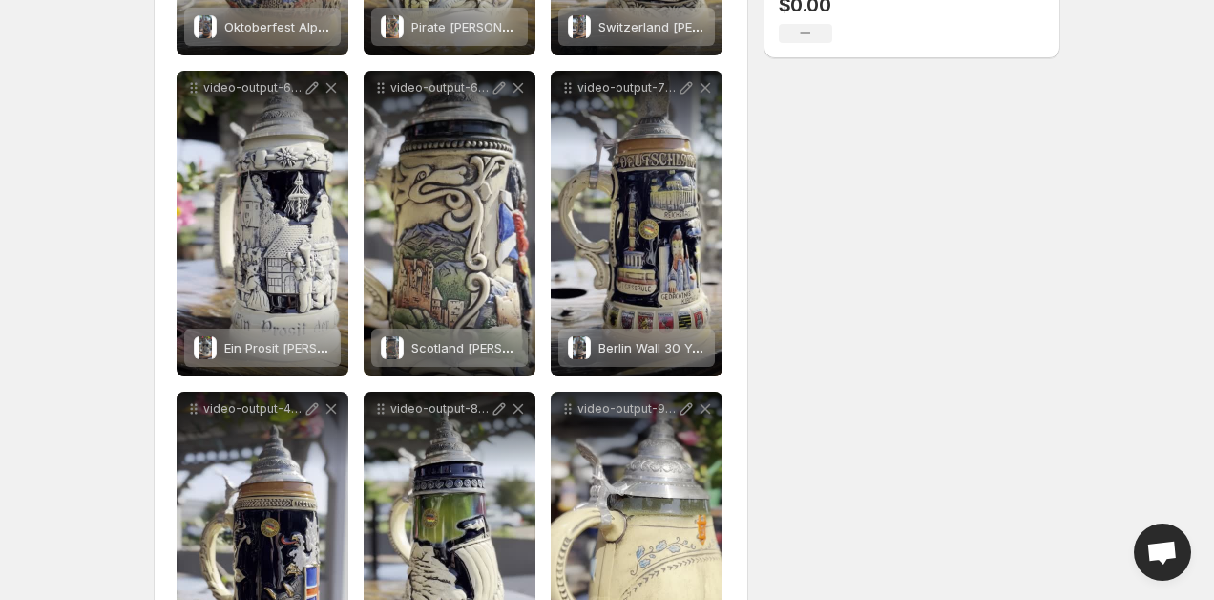
scroll to position [515, 0]
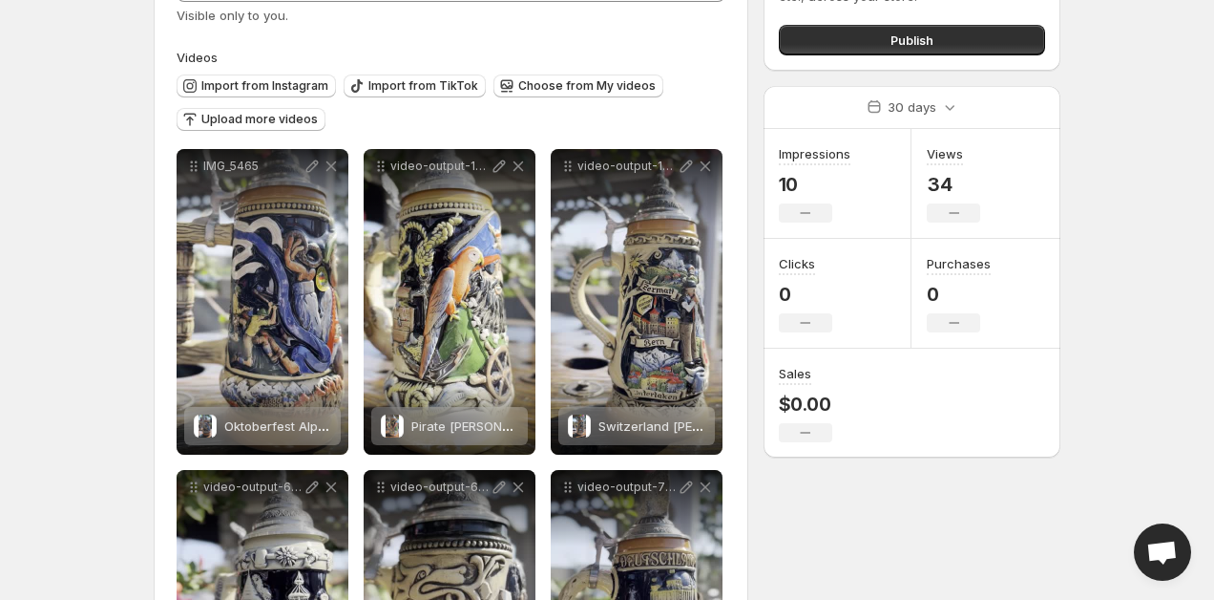
scroll to position [0, 0]
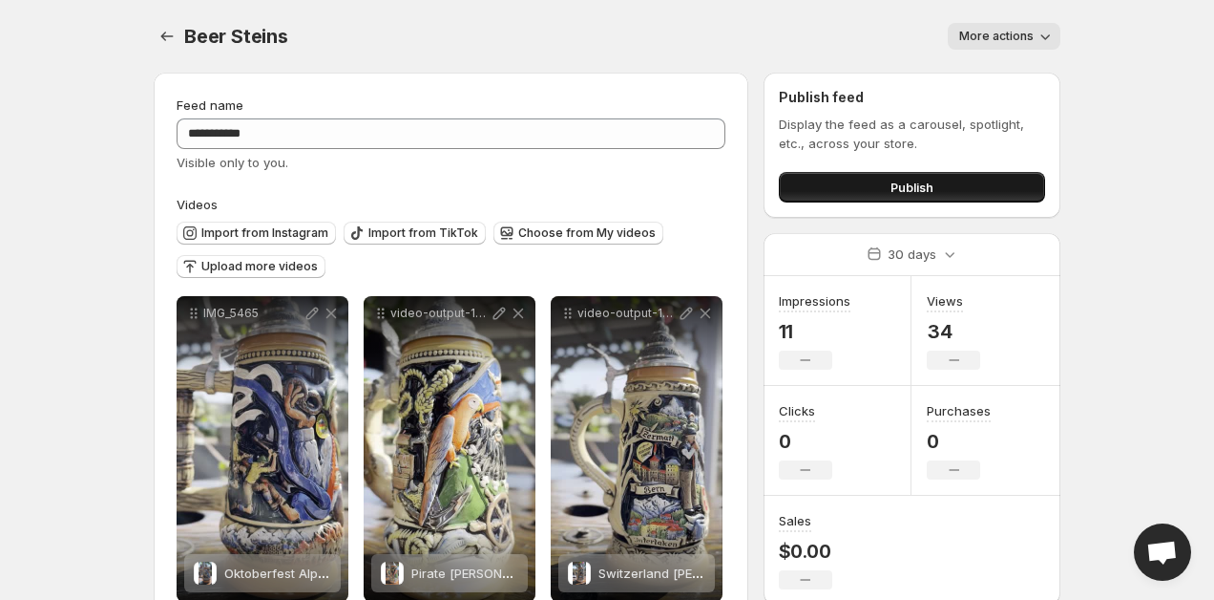
click at [880, 187] on button "Publish" at bounding box center [912, 187] width 266 height 31
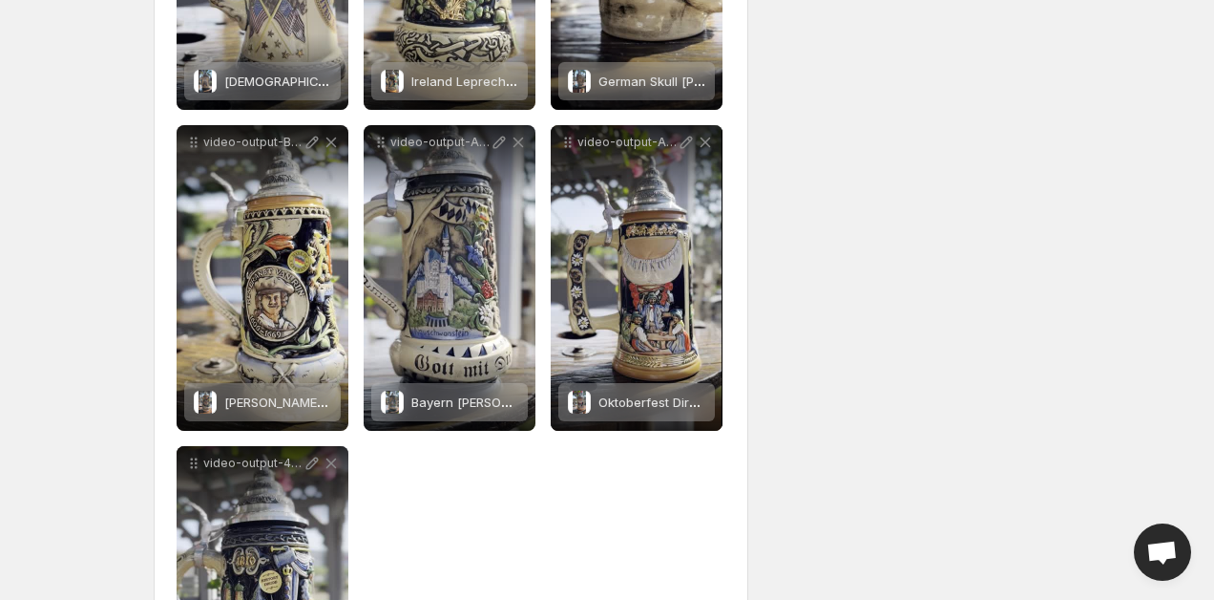
scroll to position [1652, 0]
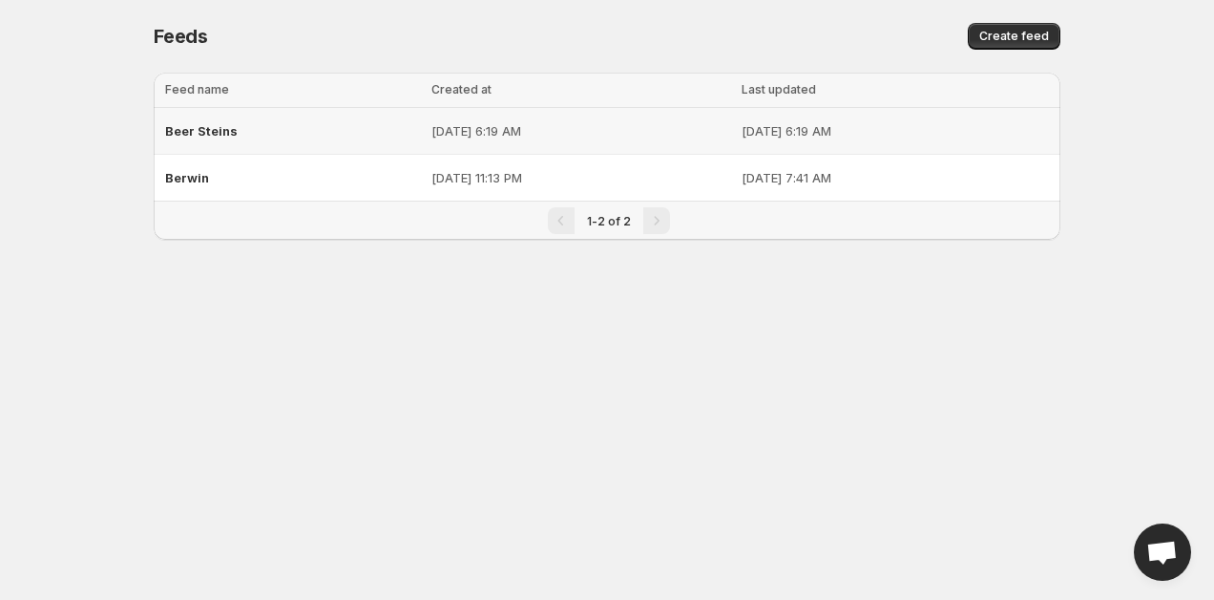
click at [213, 134] on span "Beer Steins" at bounding box center [201, 130] width 73 height 15
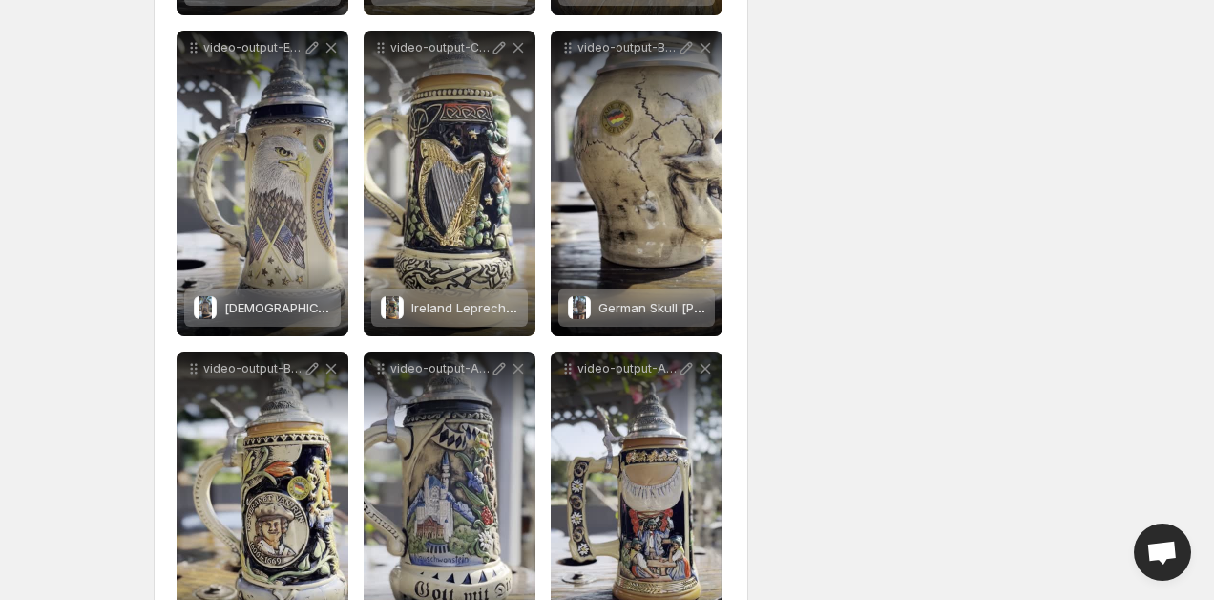
scroll to position [1397, 0]
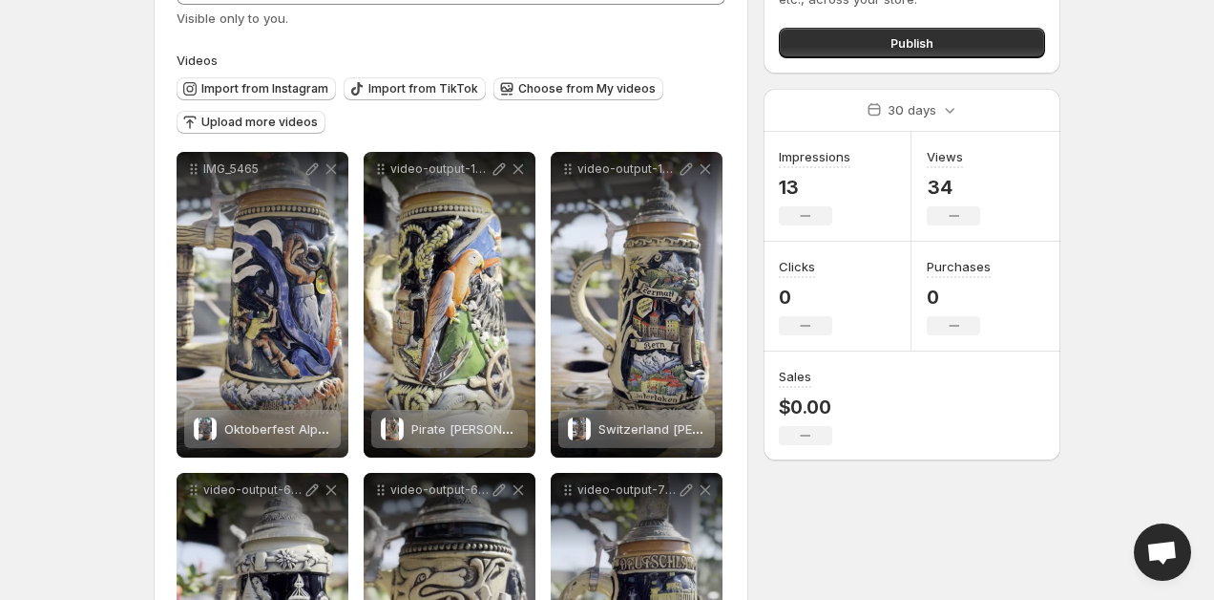
scroll to position [157, 0]
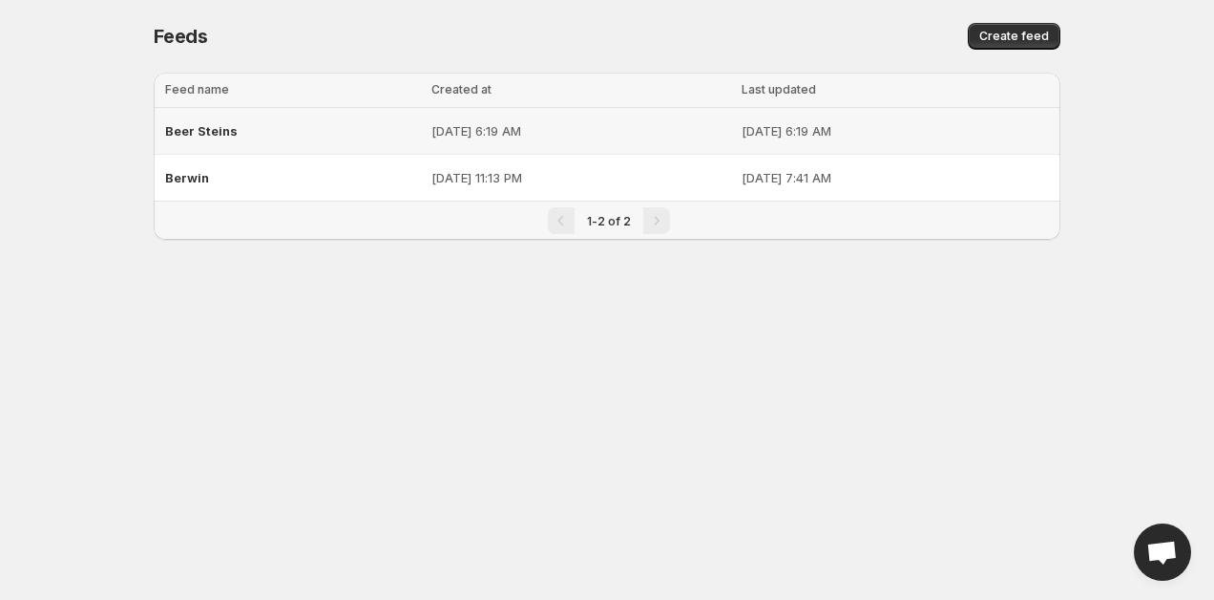
click at [211, 127] on span "Beer Steins" at bounding box center [201, 130] width 73 height 15
click at [191, 175] on span "Berwin" at bounding box center [187, 177] width 44 height 15
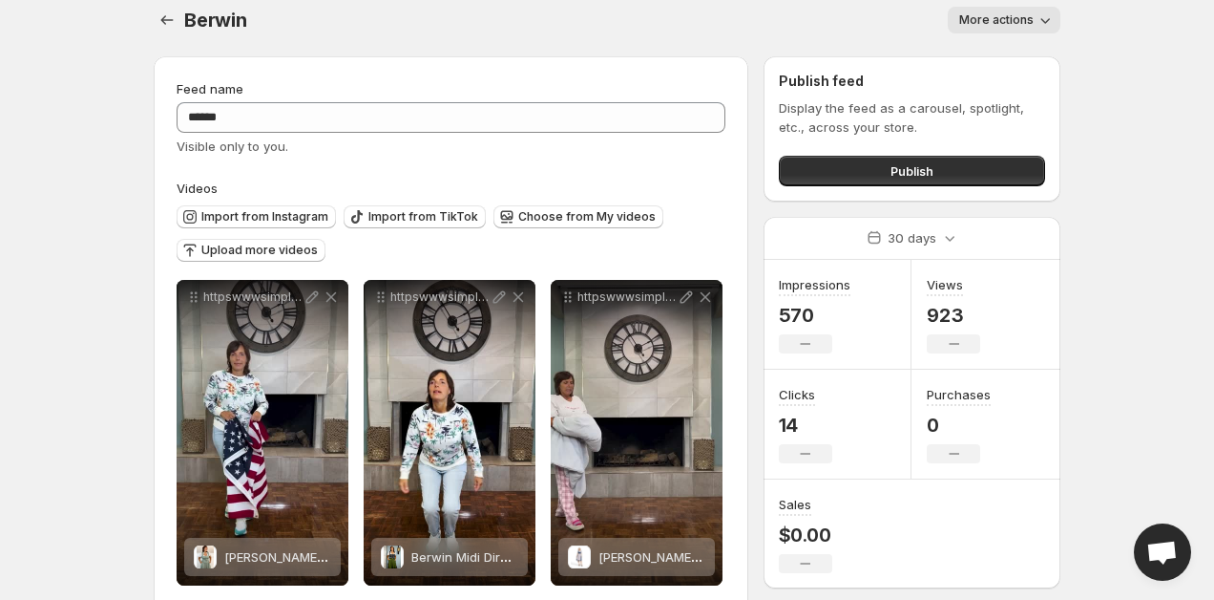
scroll to position [22, 0]
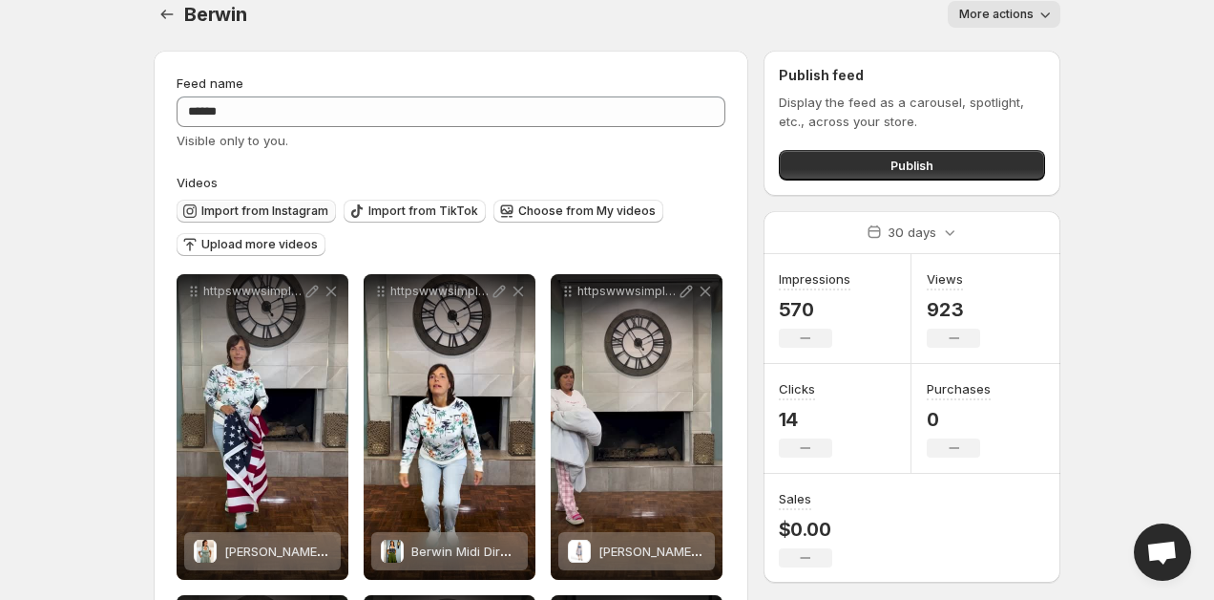
click at [275, 209] on span "Import from Instagram" at bounding box center [264, 210] width 127 height 15
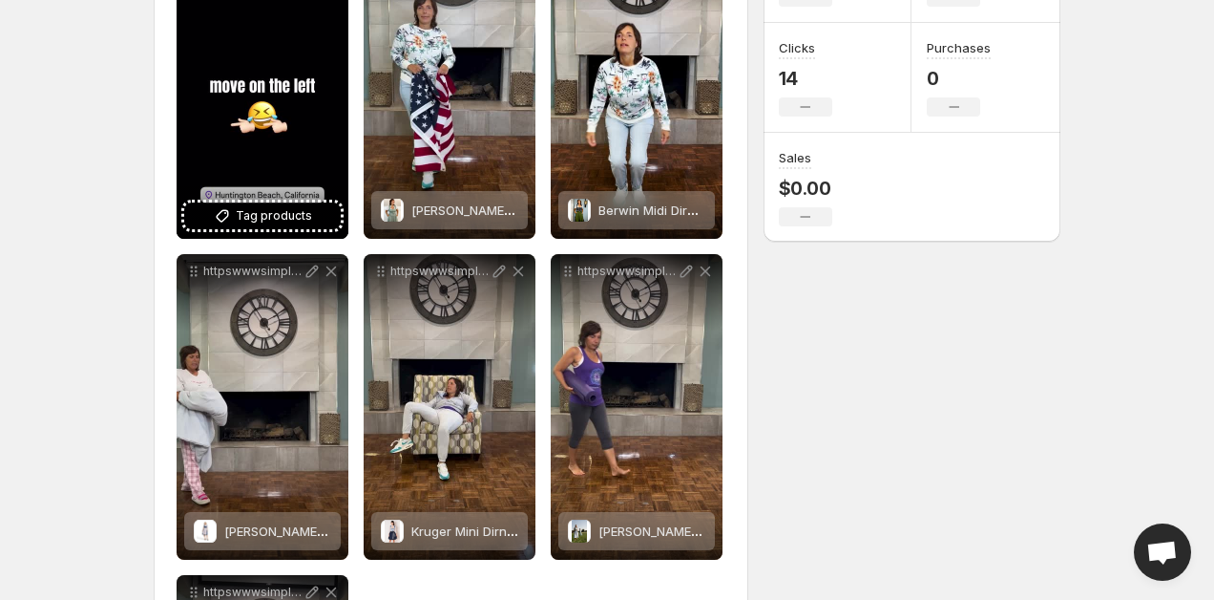
scroll to position [362, 0]
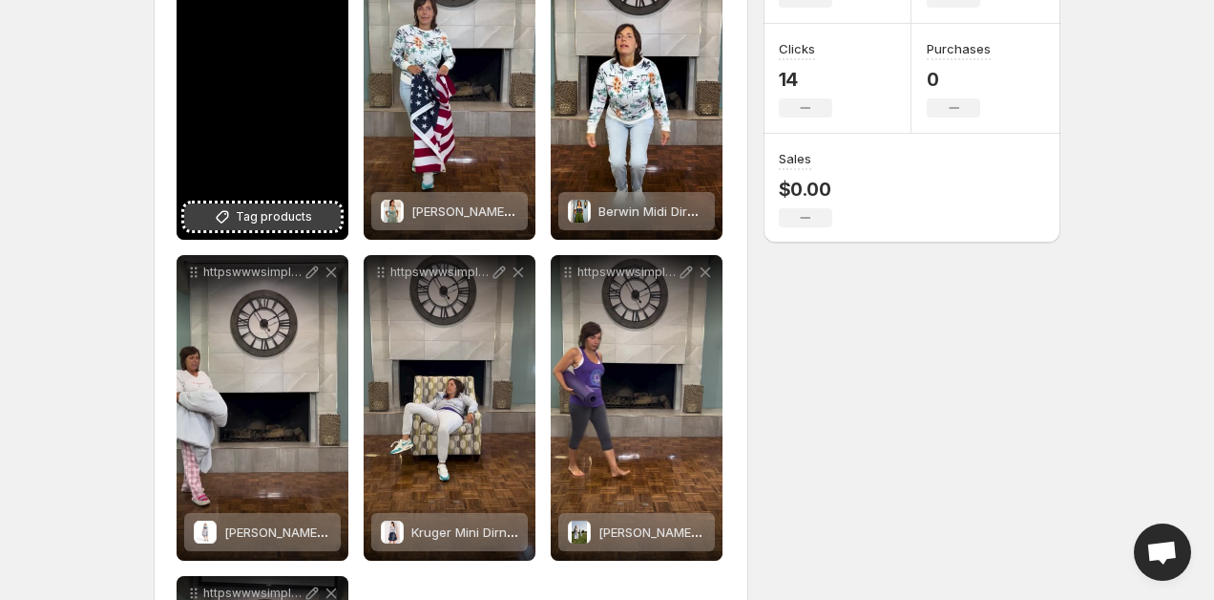
click at [296, 217] on span "Tag products" at bounding box center [274, 216] width 76 height 19
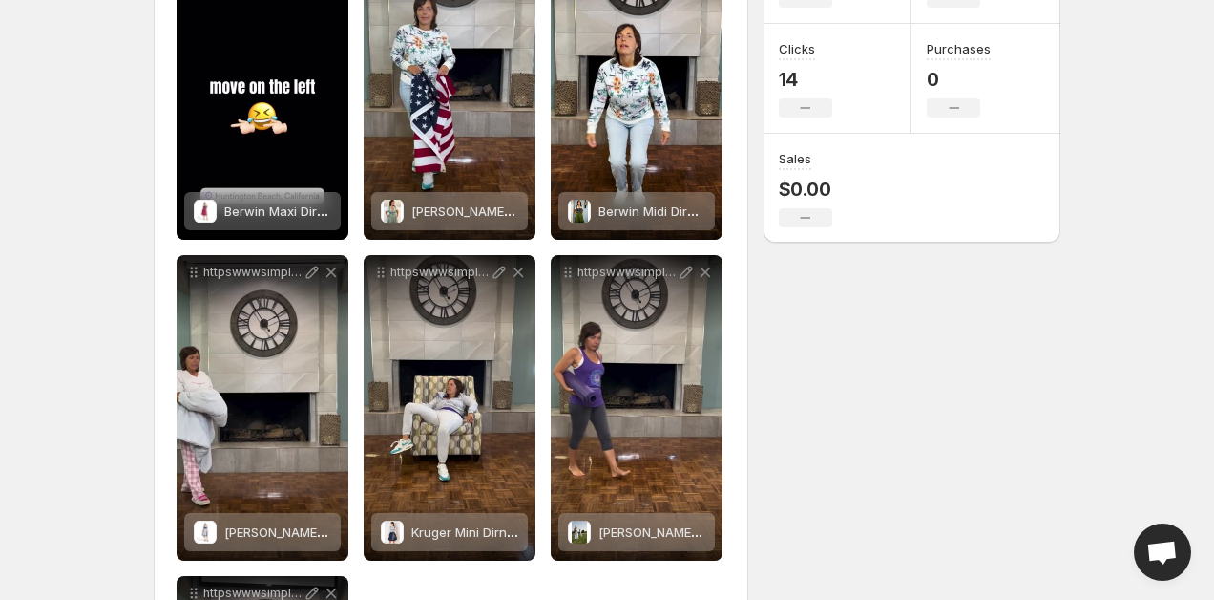
scroll to position [0, 0]
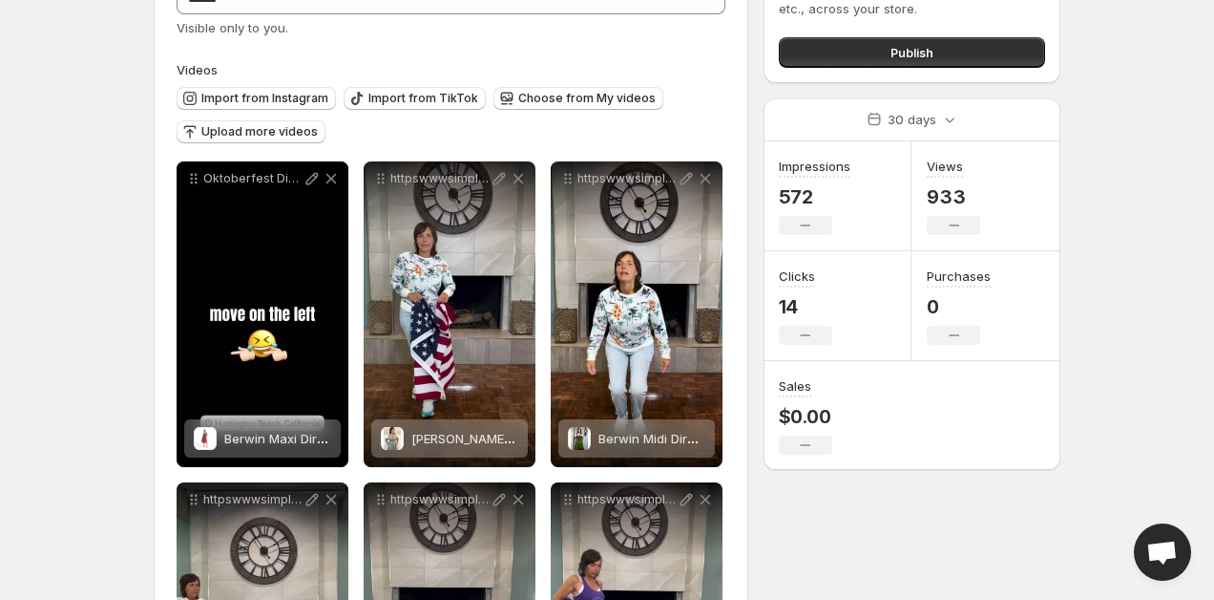
scroll to position [176, 0]
